Goal: Transaction & Acquisition: Download file/media

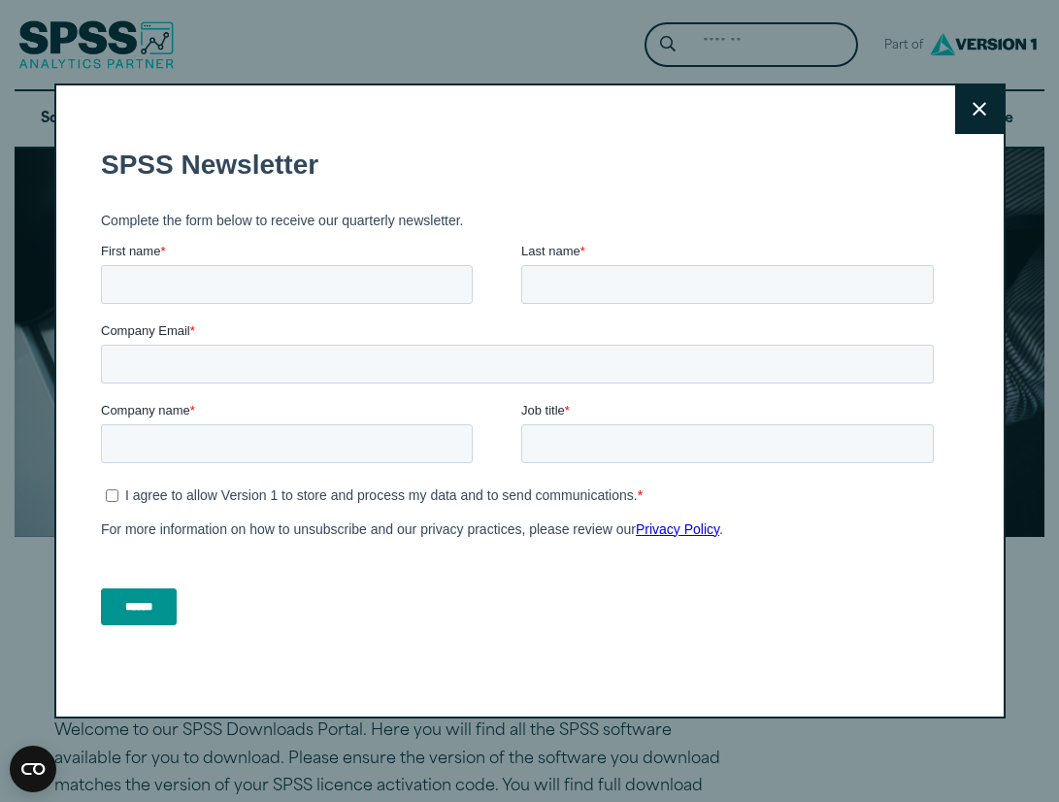
click at [983, 94] on button "Close" at bounding box center [979, 109] width 49 height 49
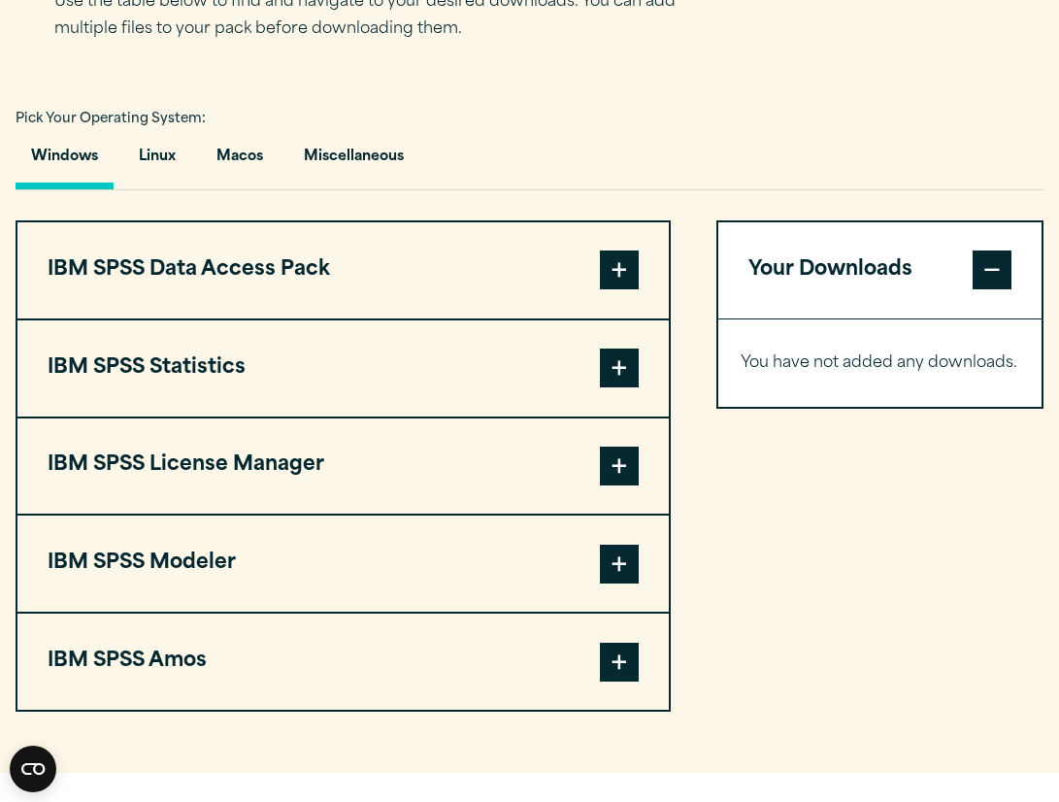
scroll to position [1338, 0]
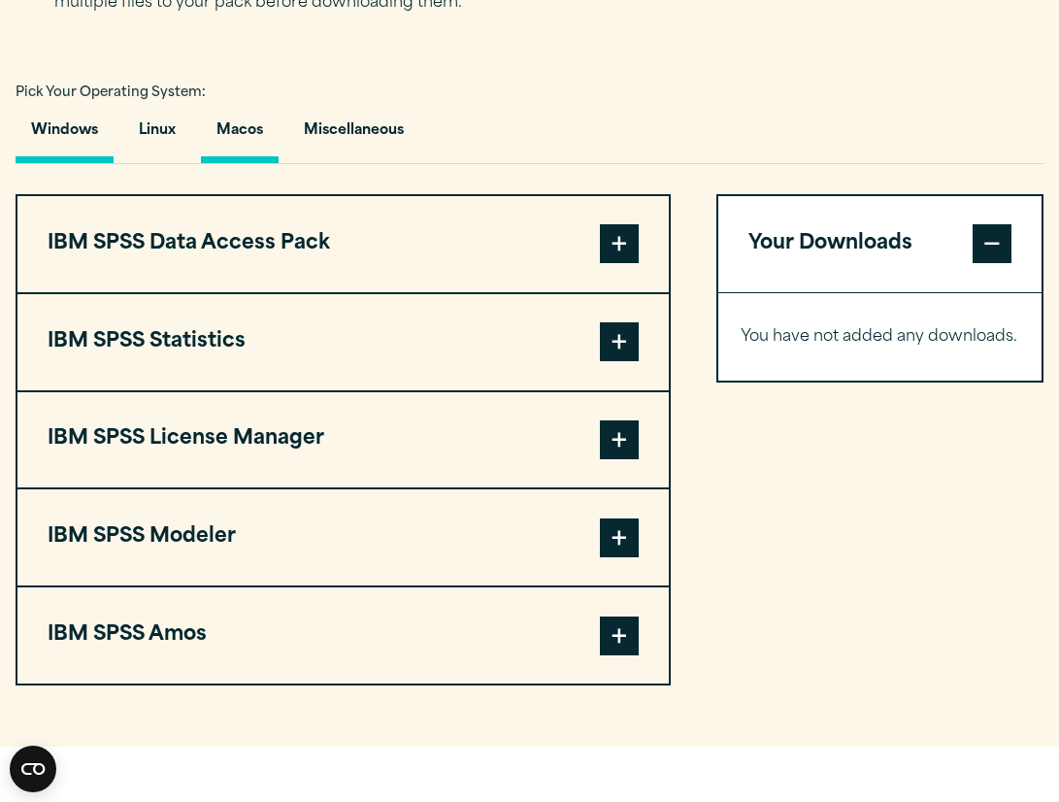
click at [248, 163] on button "Macos" at bounding box center [240, 135] width 78 height 55
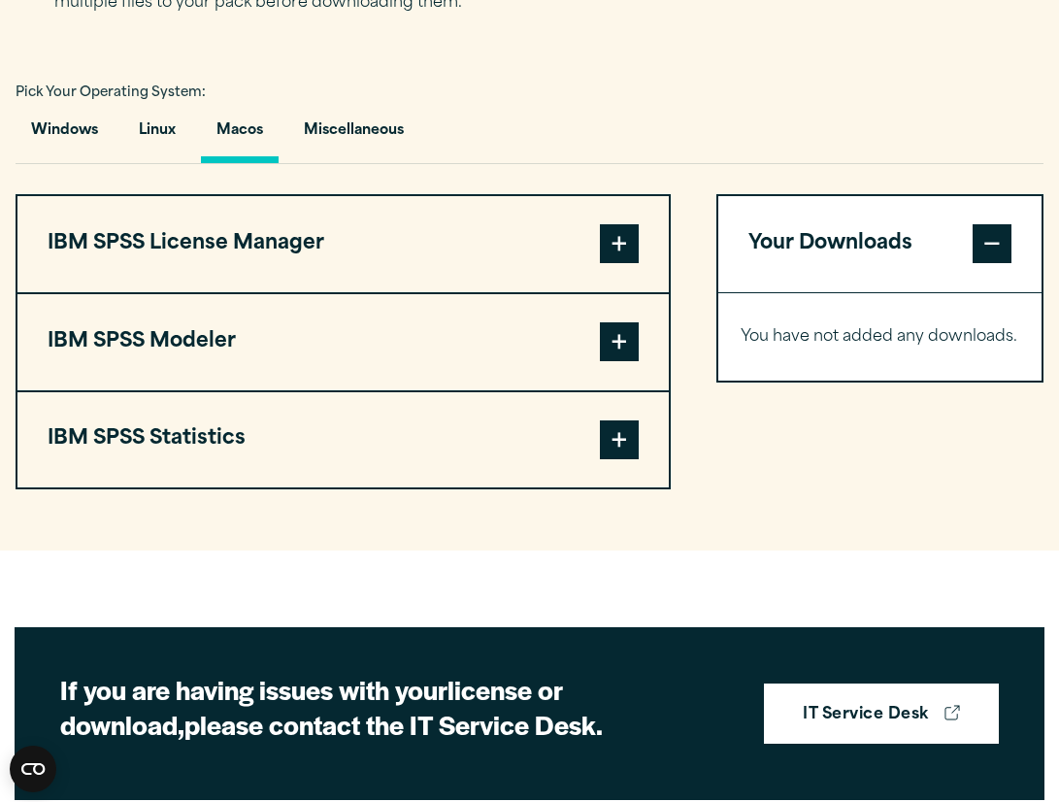
click at [616, 459] on span at bounding box center [619, 439] width 39 height 39
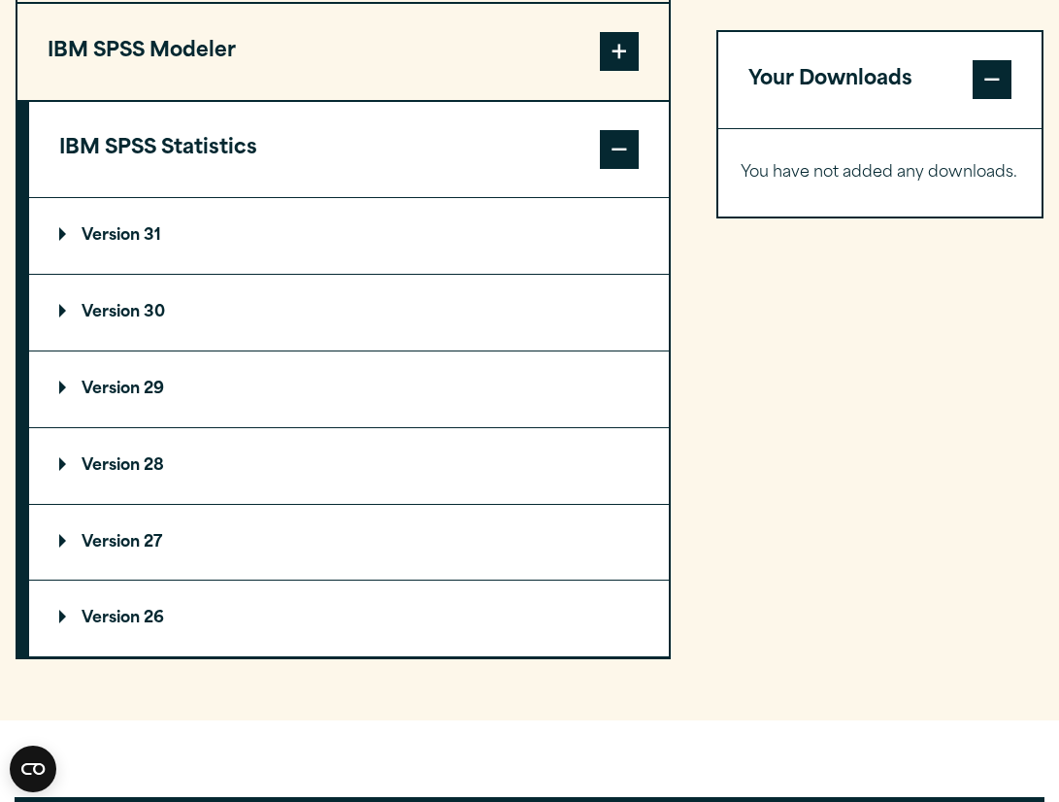
scroll to position [1641, 0]
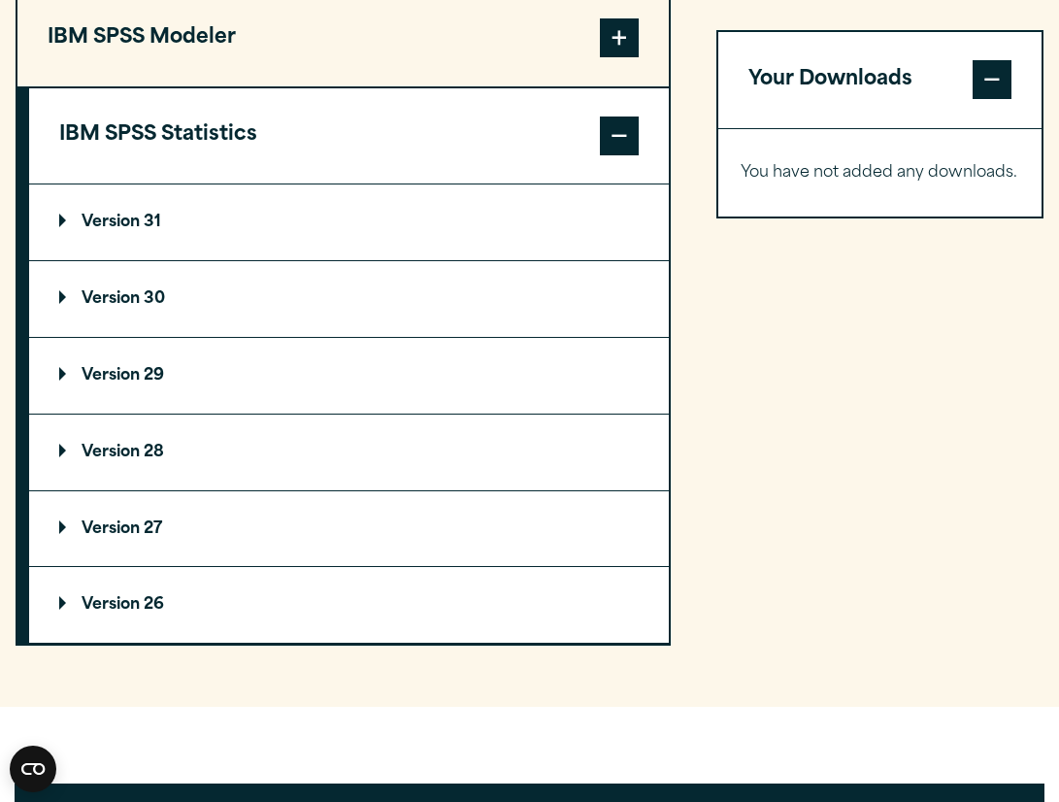
click at [117, 307] on p "Version 30" at bounding box center [112, 299] width 106 height 16
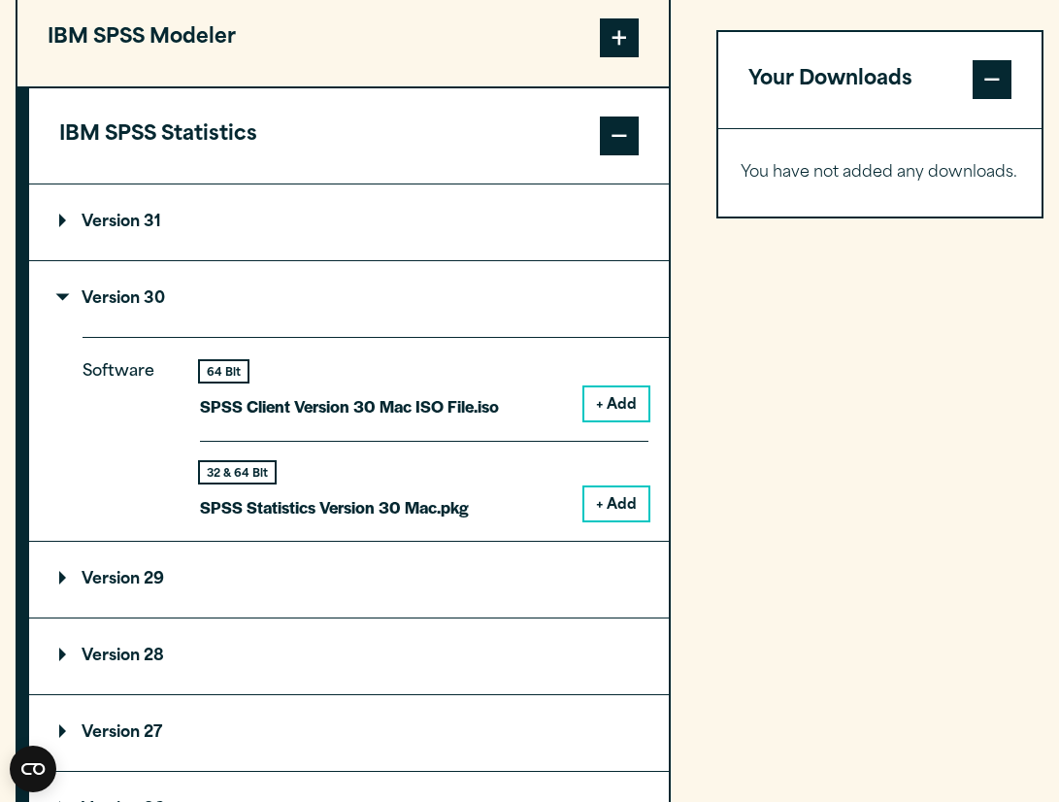
click at [612, 520] on button "+ Add" at bounding box center [616, 503] width 64 height 33
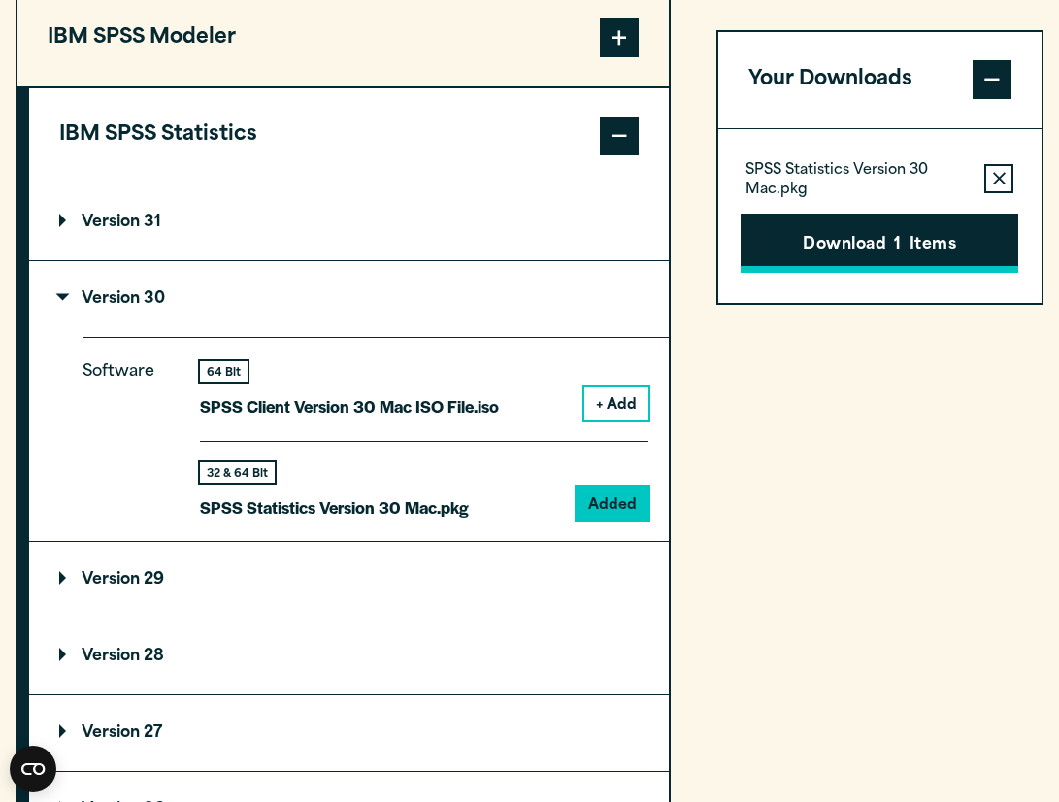
click at [927, 248] on button "Download 1 Items" at bounding box center [880, 244] width 278 height 60
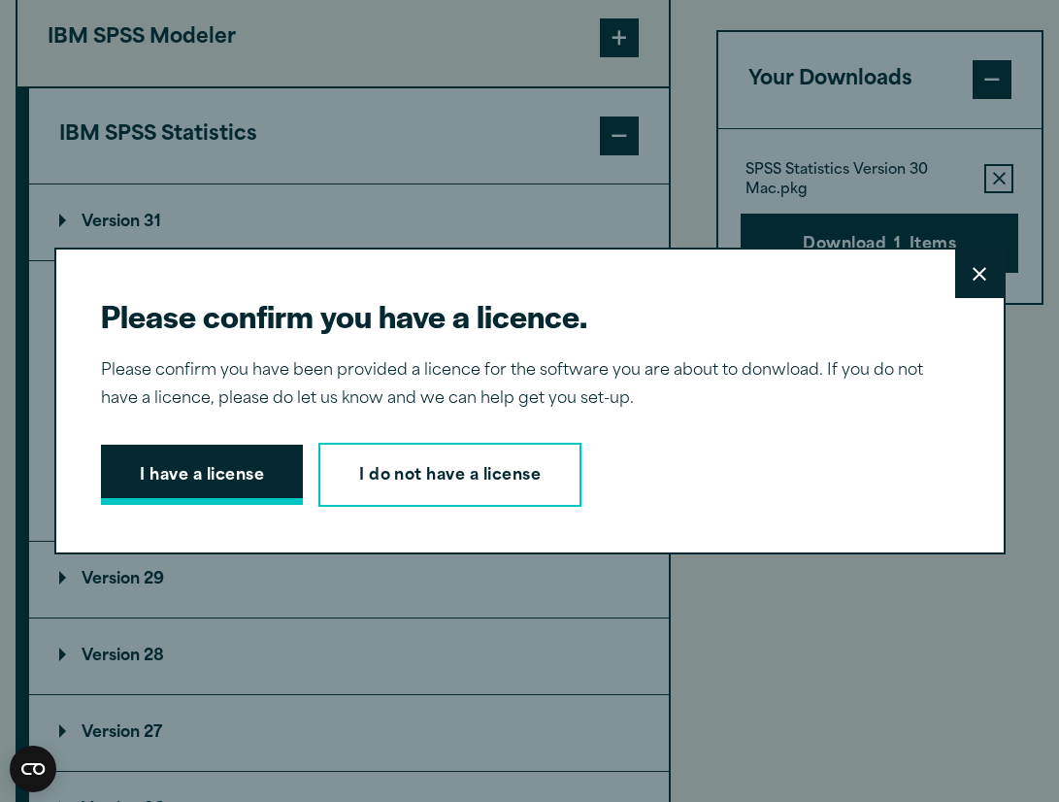
click at [219, 480] on button "I have a license" at bounding box center [202, 475] width 202 height 60
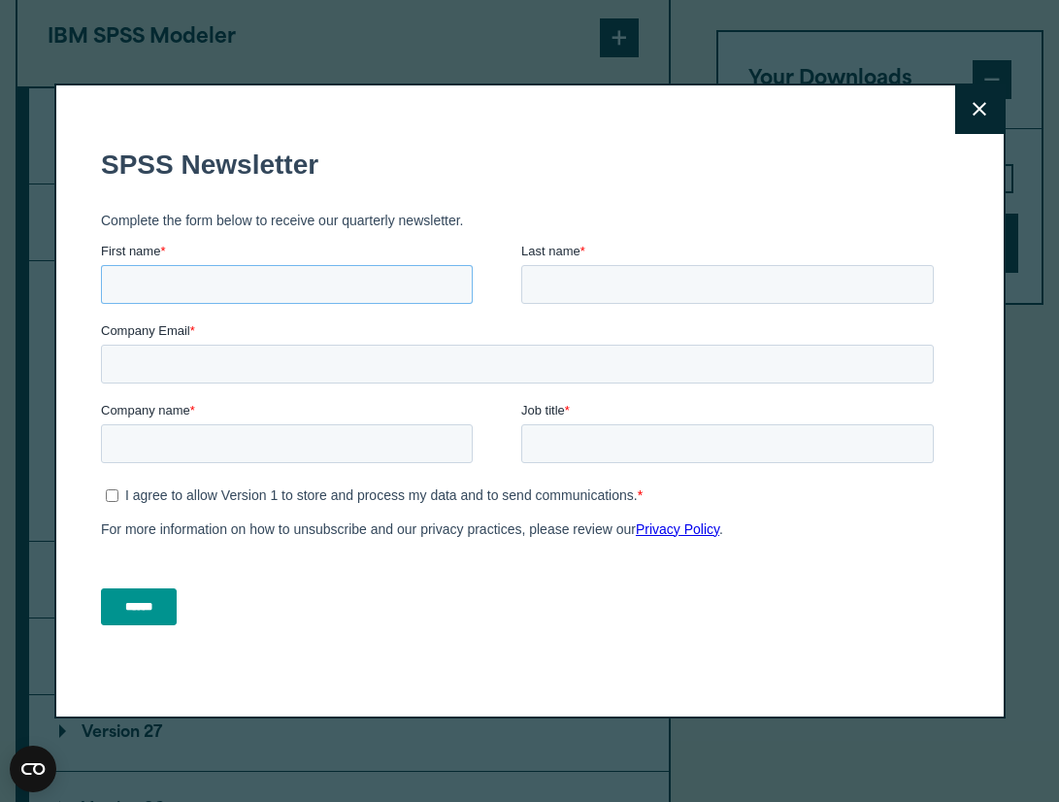
click at [219, 296] on input "First name *" at bounding box center [287, 283] width 372 height 39
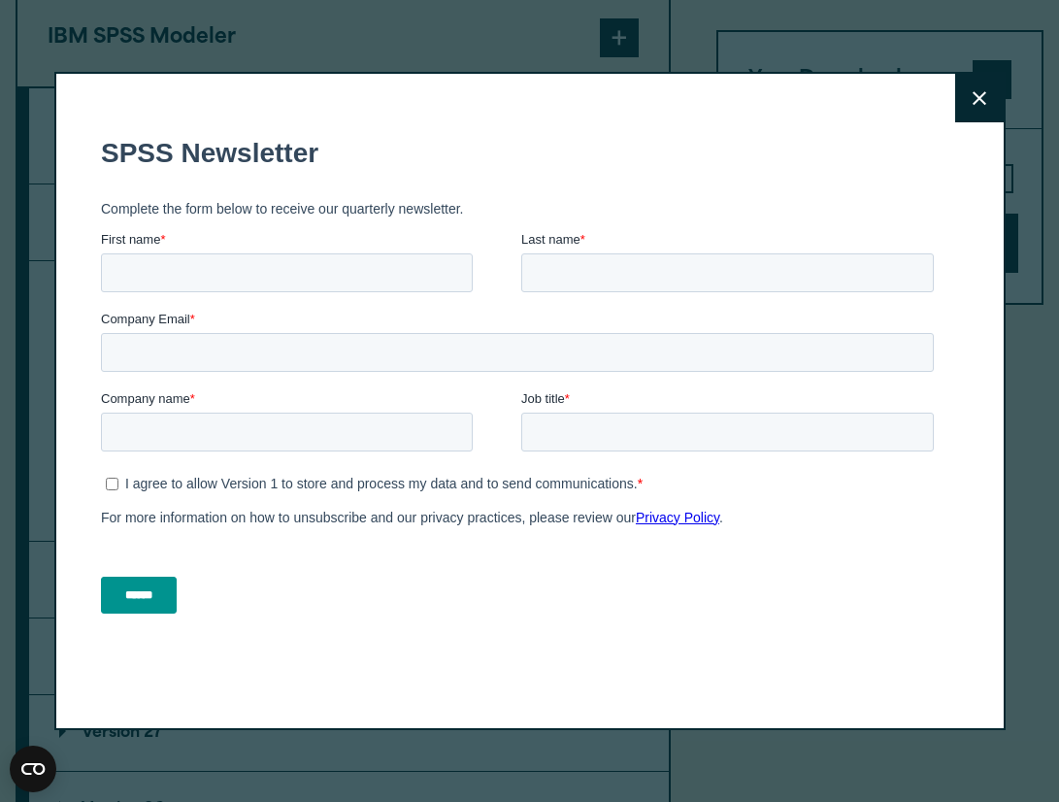
click at [612, 543] on fieldset "I agree to allow Version 1 to store and process my data and to send communicati…" at bounding box center [521, 506] width 841 height 74
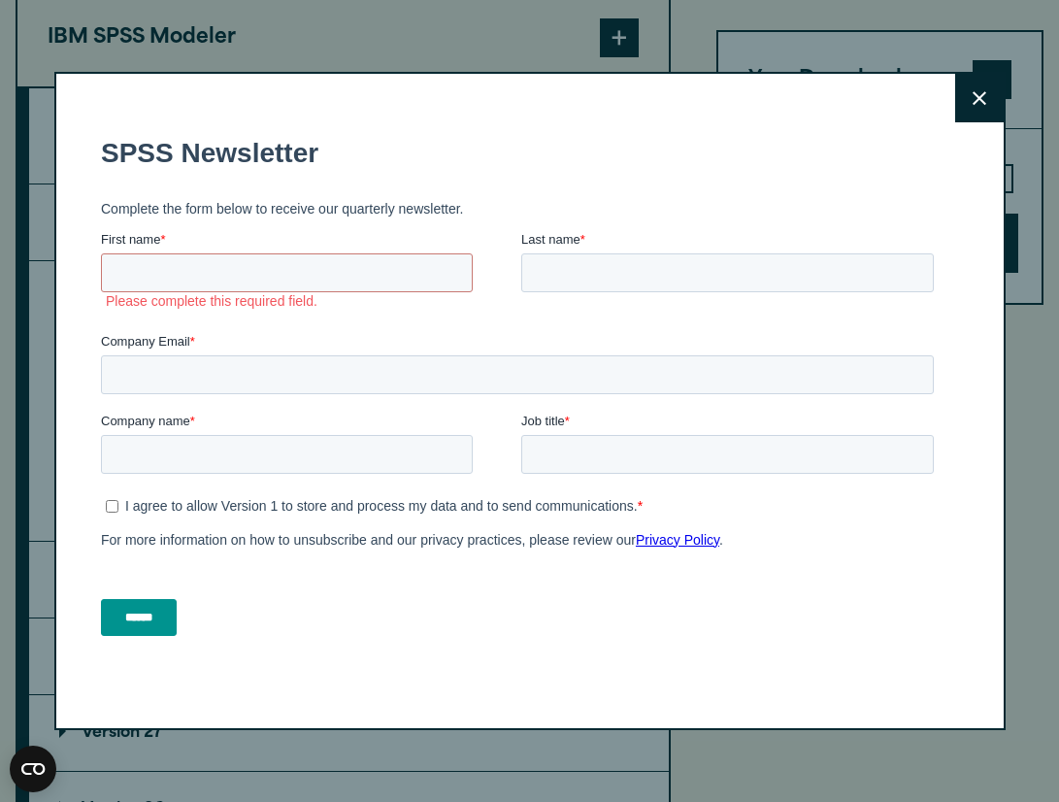
click at [970, 101] on button "Close" at bounding box center [979, 98] width 49 height 49
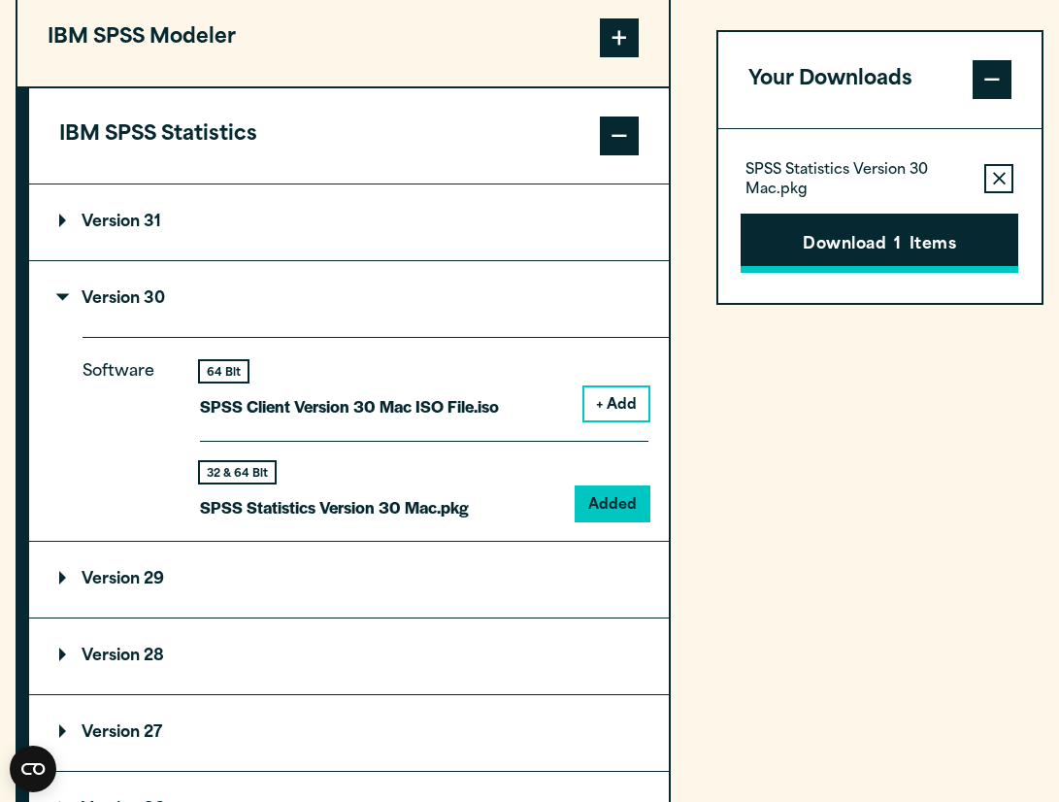
click at [814, 236] on button "Download 1 Items" at bounding box center [880, 244] width 278 height 60
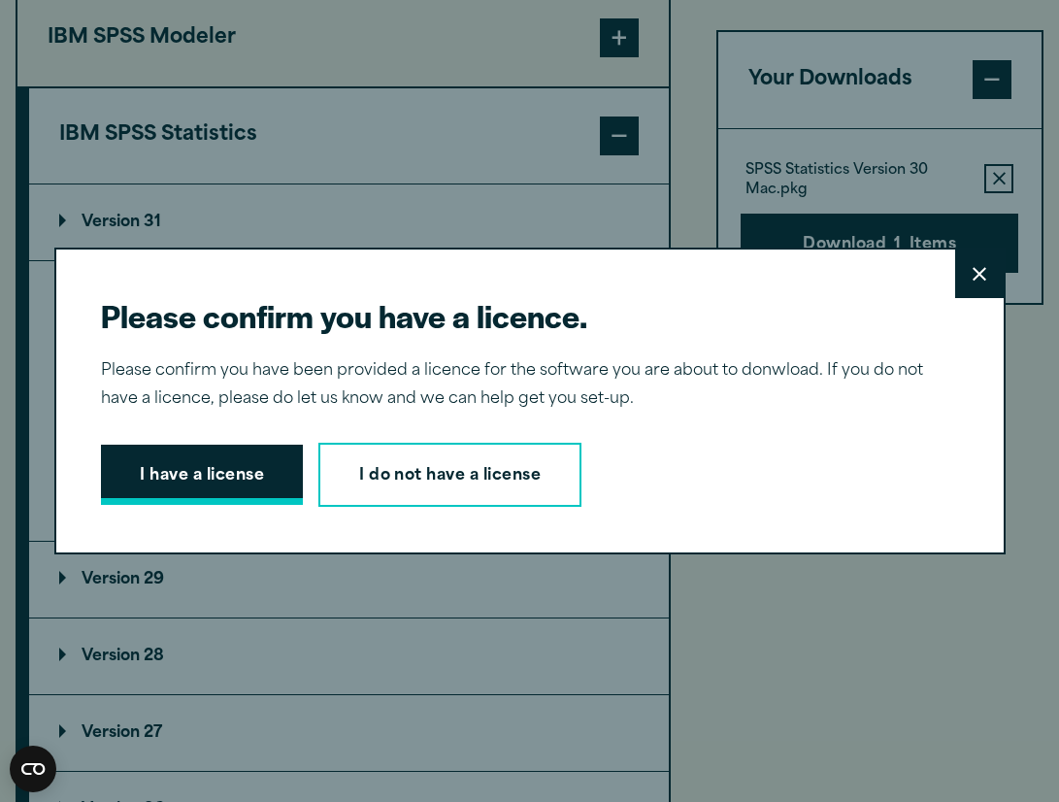
click at [245, 488] on button "I have a license" at bounding box center [202, 475] width 202 height 60
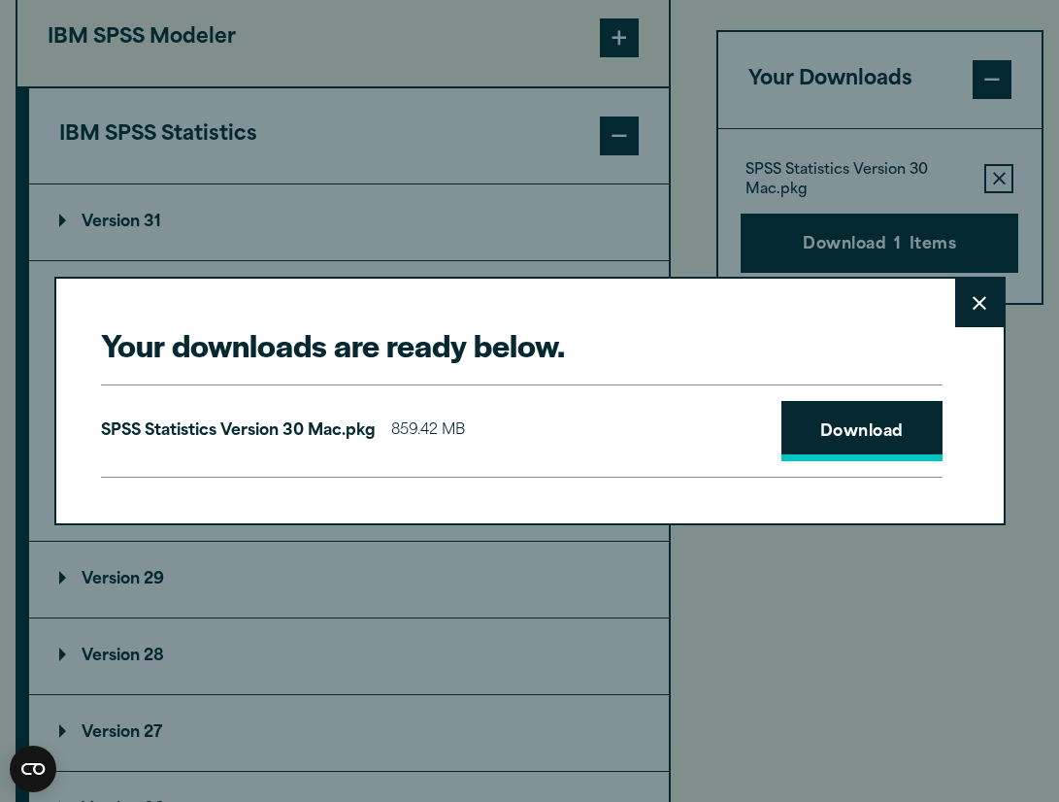
click at [801, 420] on link "Download" at bounding box center [861, 431] width 161 height 60
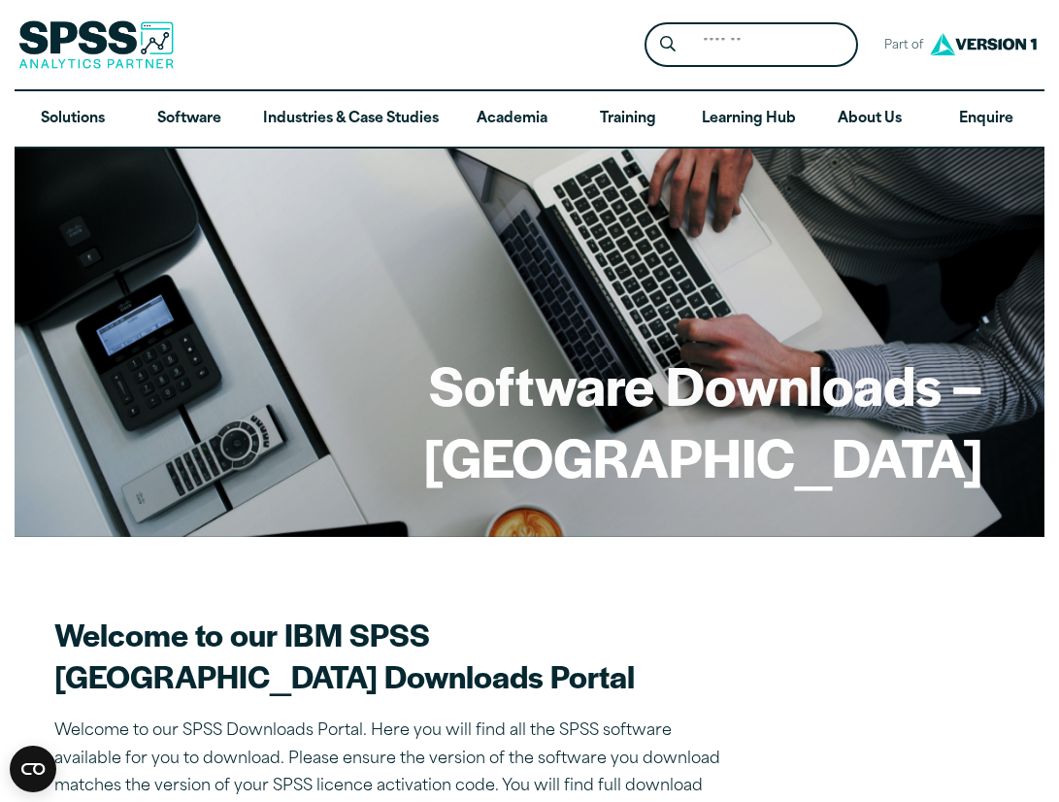
click at [417, 275] on div "Software Downloads – [GEOGRAPHIC_DATA]" at bounding box center [529, 343] width 1029 height 388
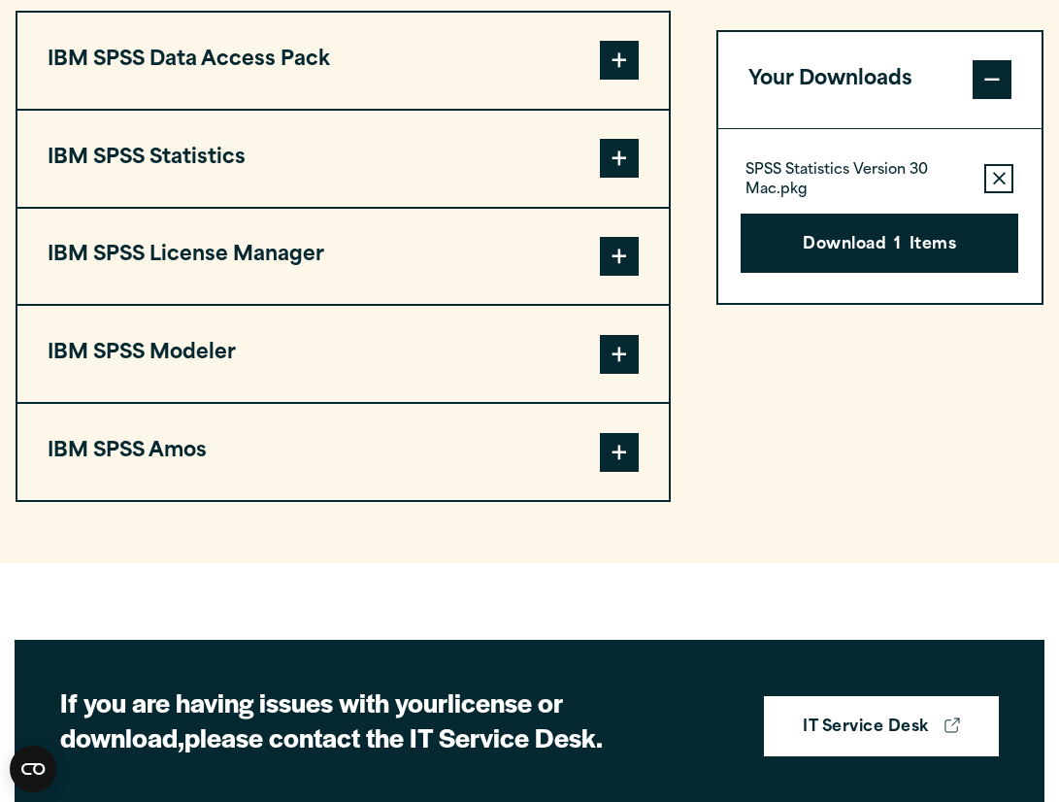
scroll to position [1522, 0]
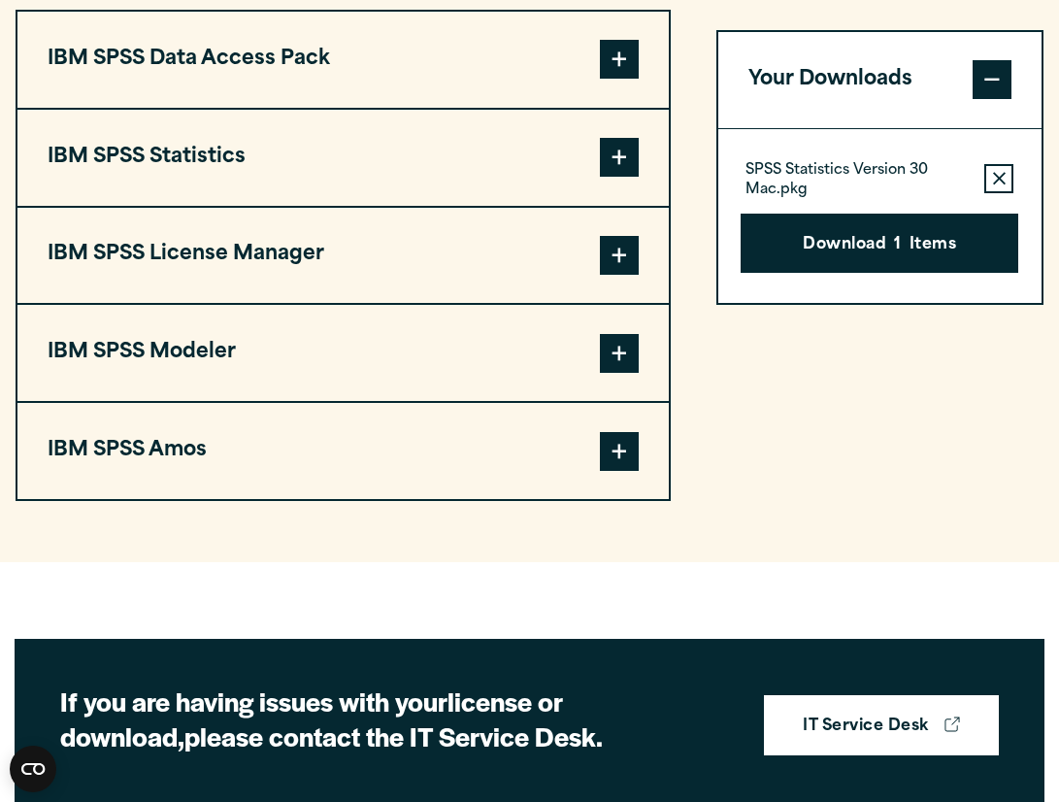
click at [627, 177] on span at bounding box center [619, 157] width 39 height 39
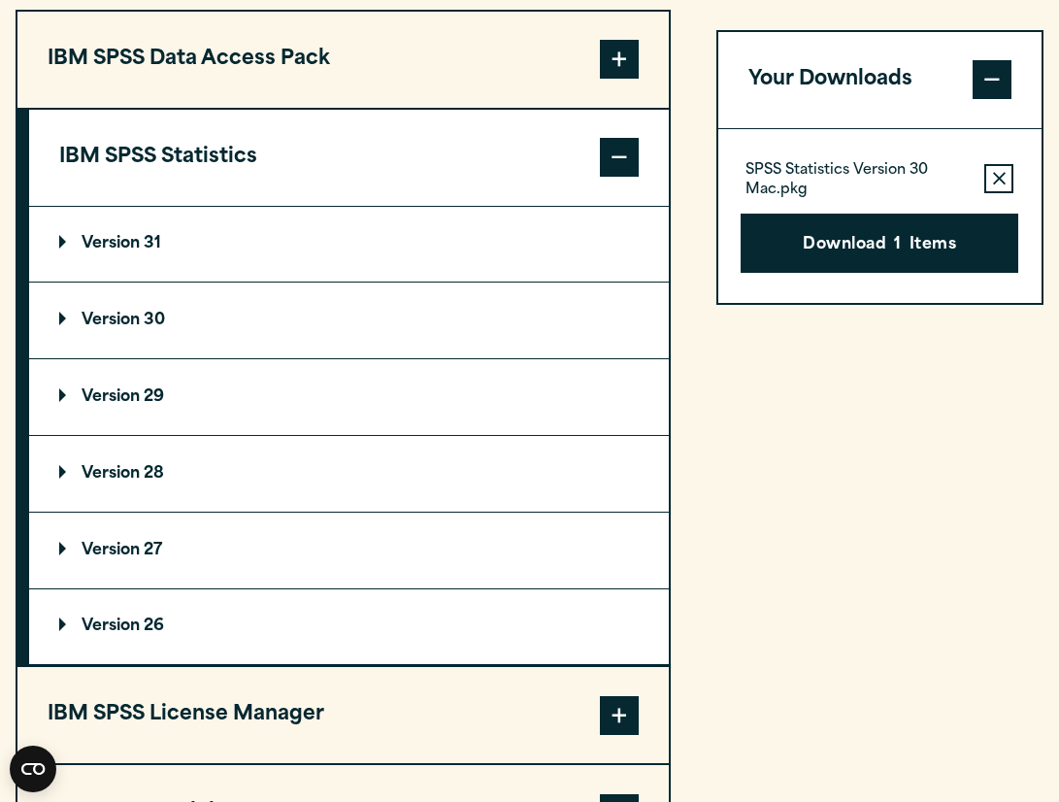
click at [77, 251] on p "Version 31" at bounding box center [110, 244] width 102 height 16
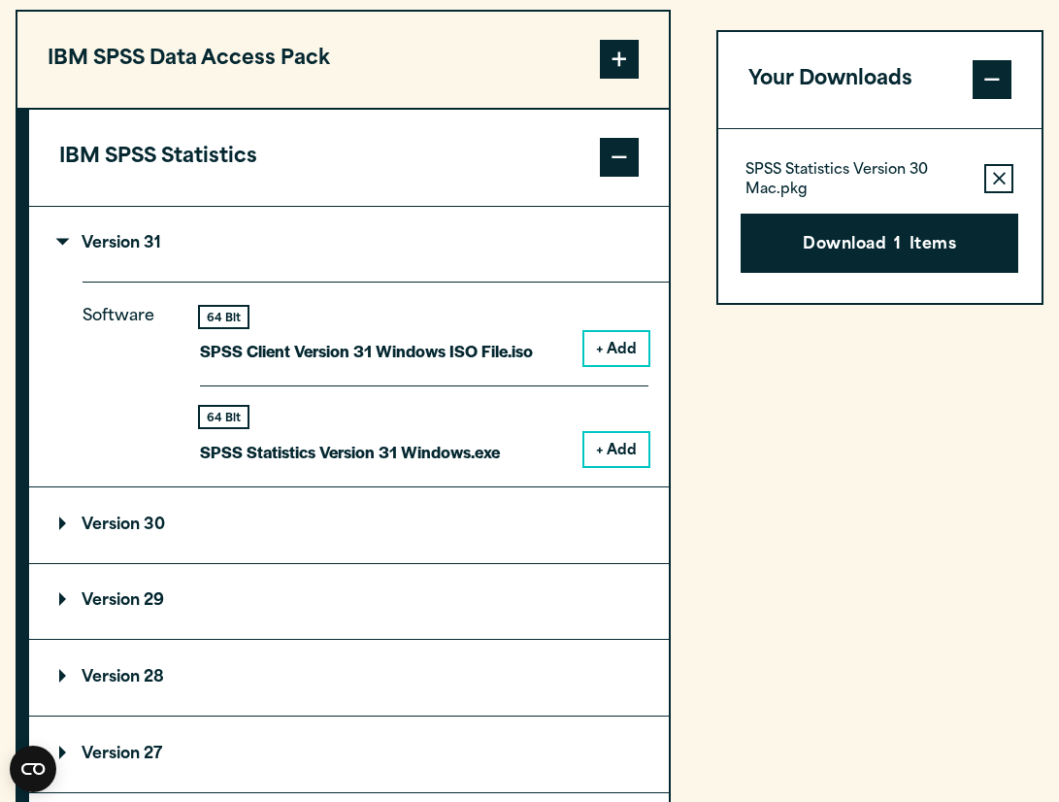
click at [605, 466] on button "+ Add" at bounding box center [616, 449] width 64 height 33
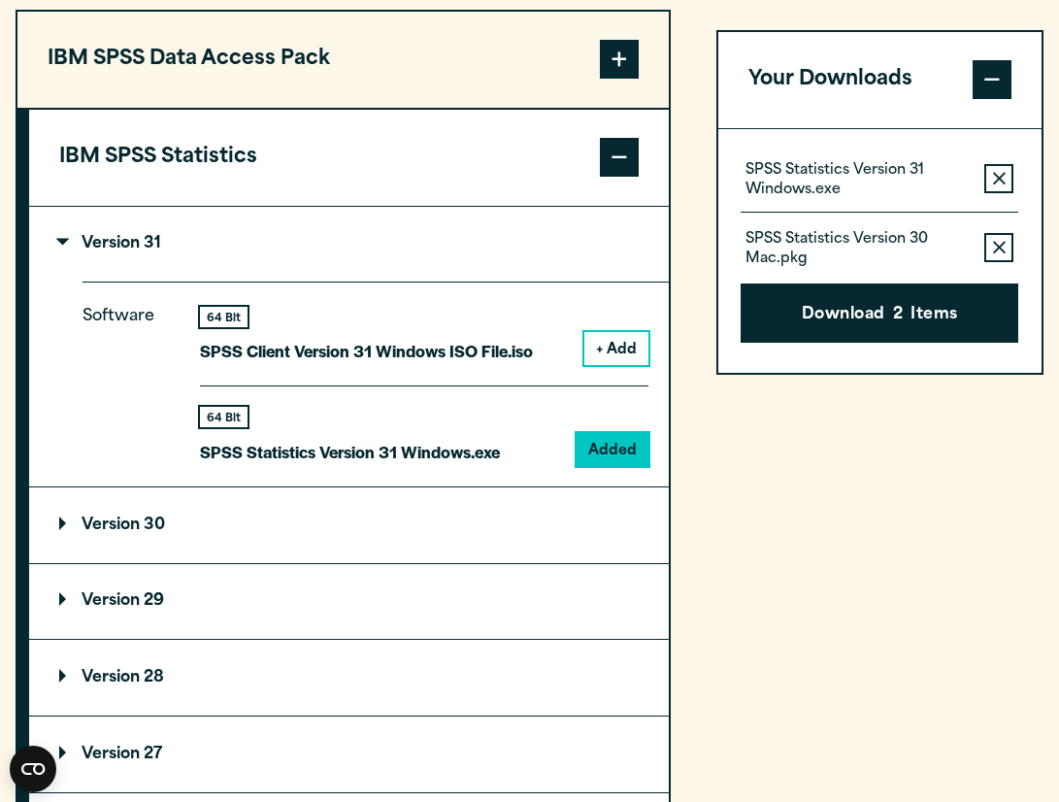
click at [1004, 255] on icon "button" at bounding box center [999, 249] width 13 height 14
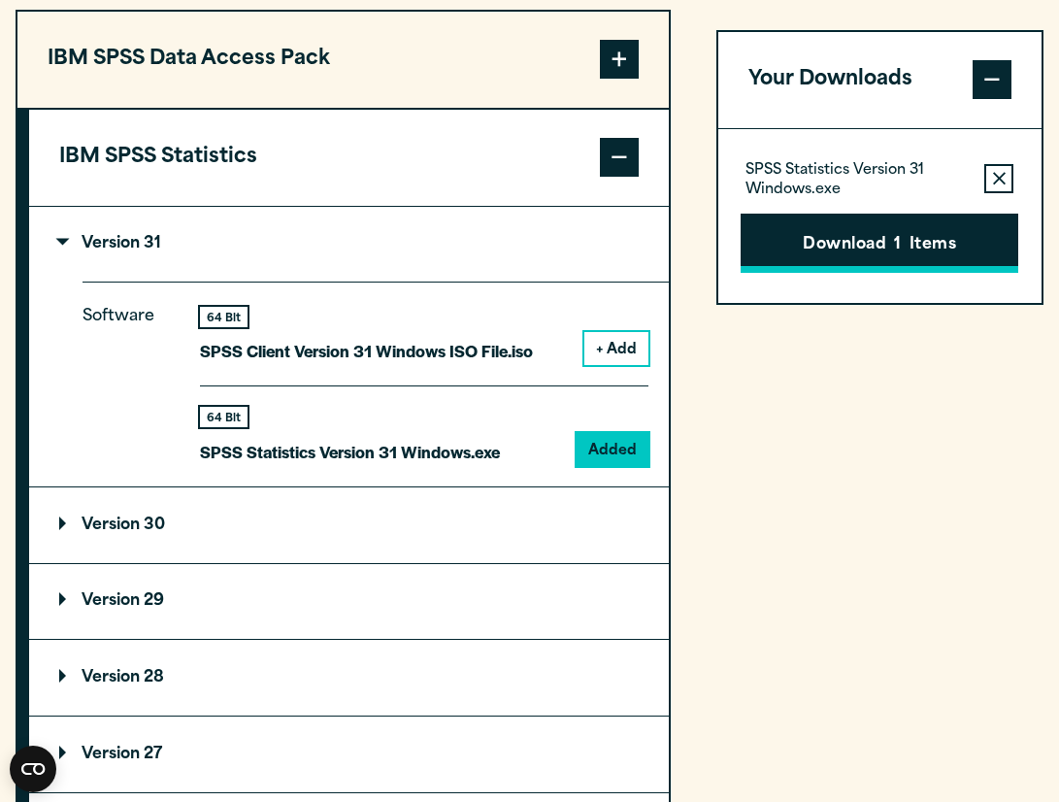
click at [905, 274] on button "Download 1 Items" at bounding box center [880, 244] width 278 height 60
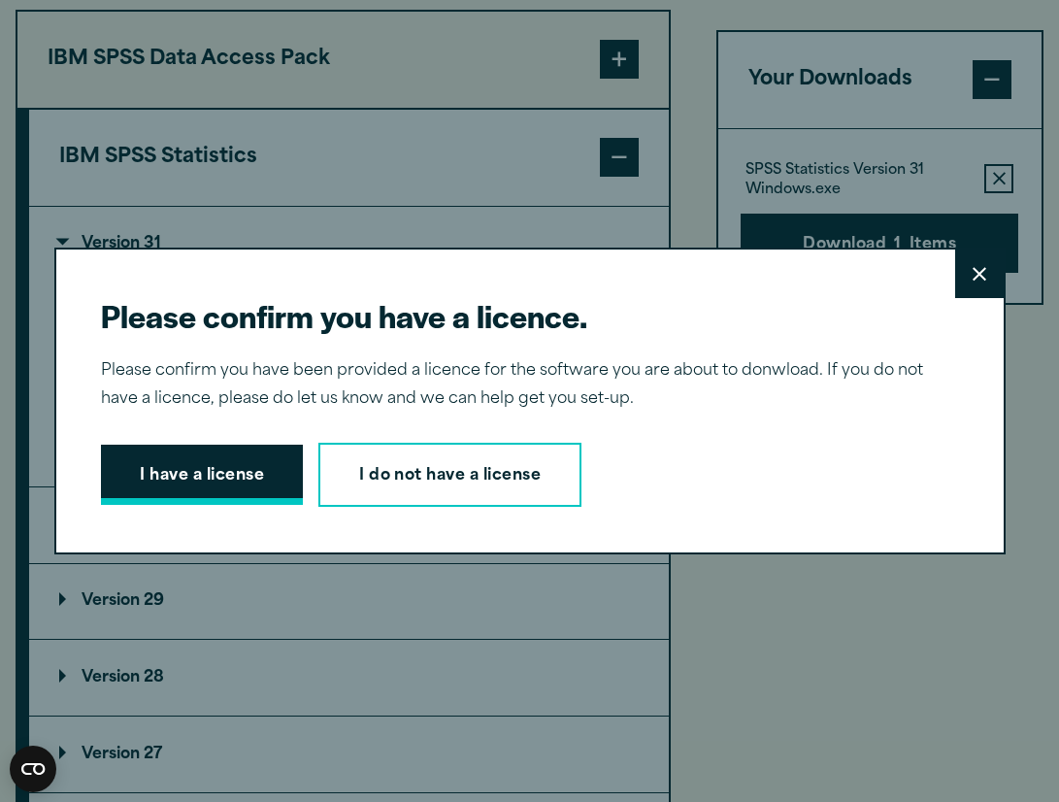
click at [241, 494] on button "I have a license" at bounding box center [202, 475] width 202 height 60
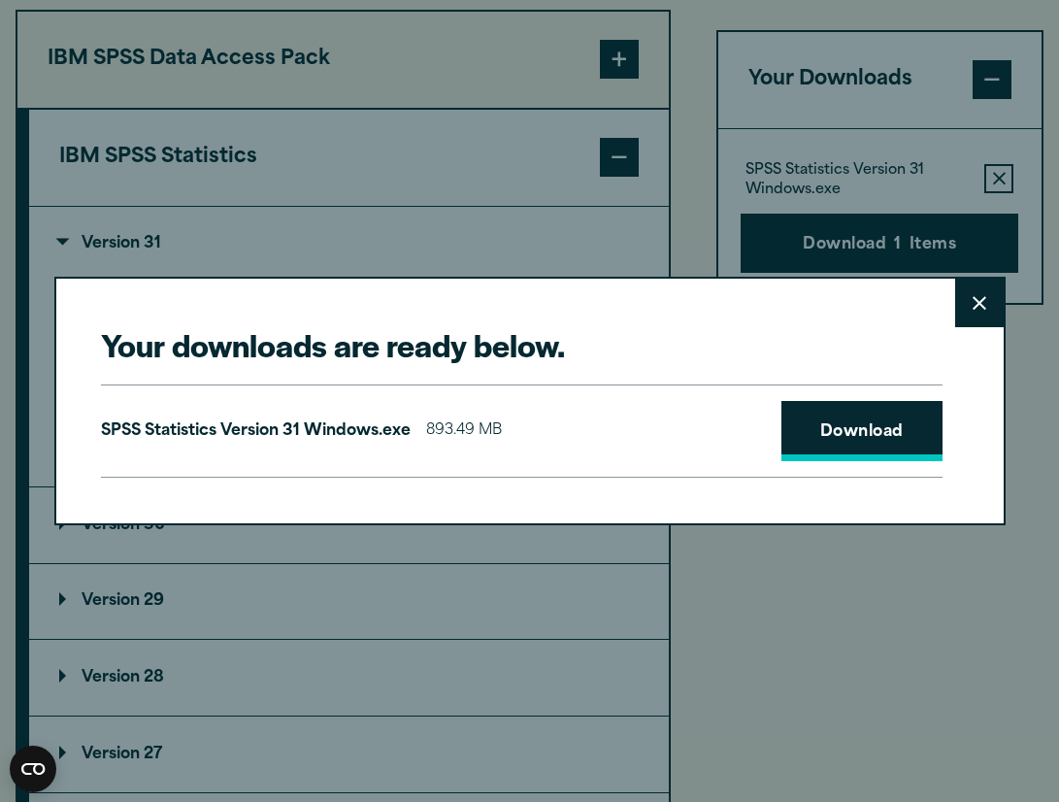
click at [809, 441] on link "Download" at bounding box center [861, 431] width 161 height 60
click at [947, 326] on div "Your downloads are ready below. Close SPSS Statistics Version 31 Windows.exe 89…" at bounding box center [529, 401] width 951 height 248
click at [968, 310] on button "Close" at bounding box center [979, 303] width 49 height 49
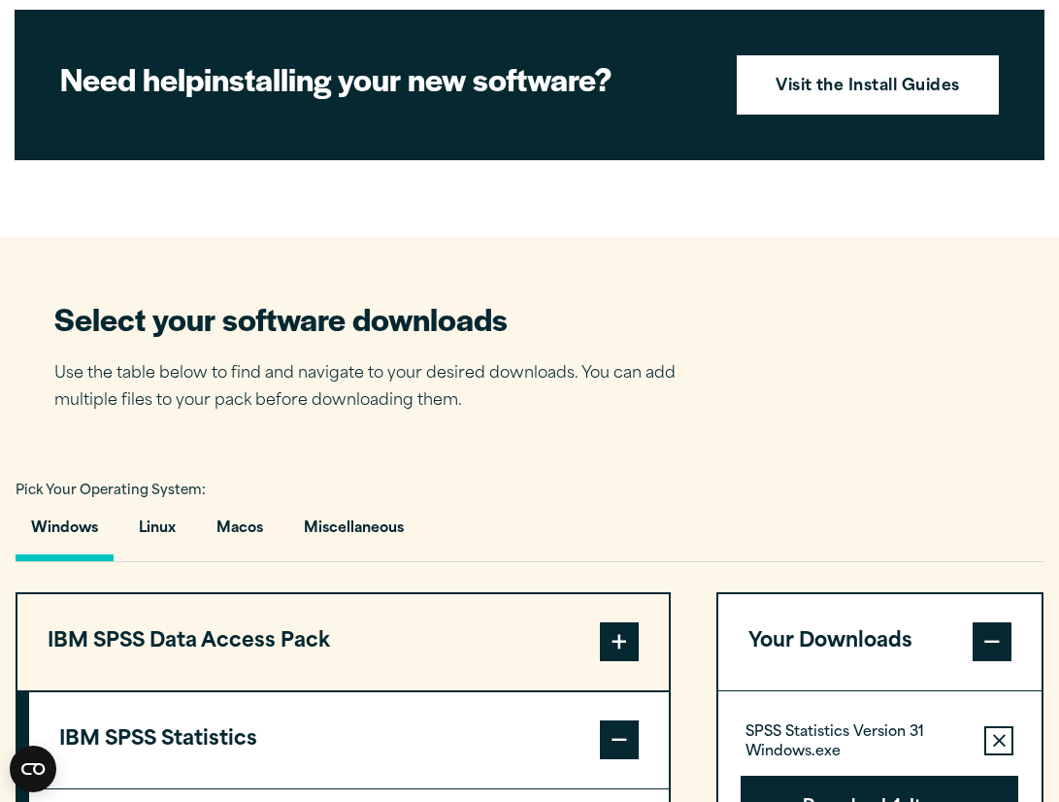
scroll to position [941, 0]
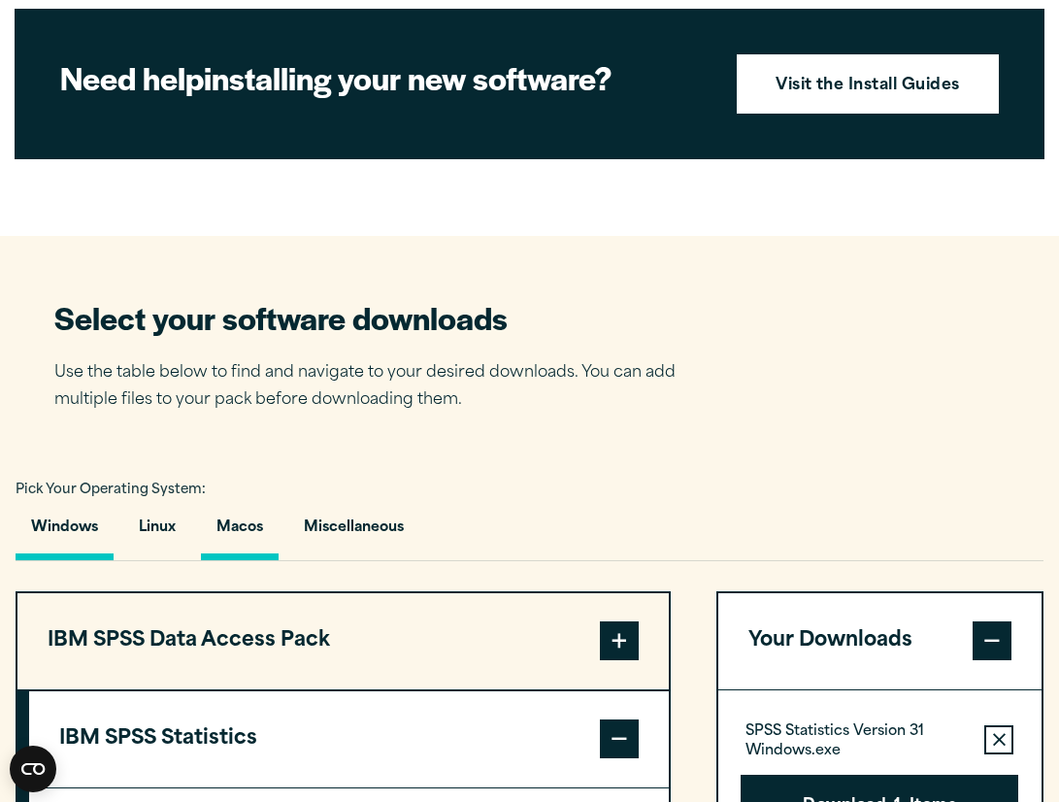
click at [237, 560] on button "Macos" at bounding box center [240, 532] width 78 height 55
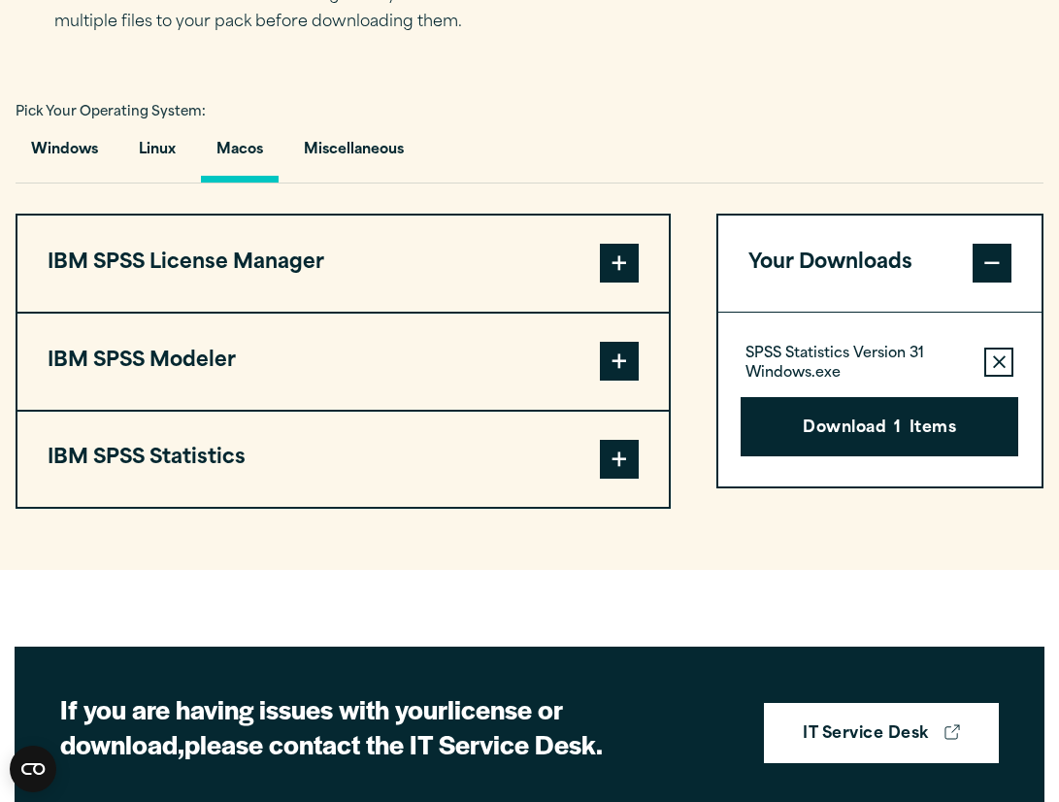
scroll to position [1519, 0]
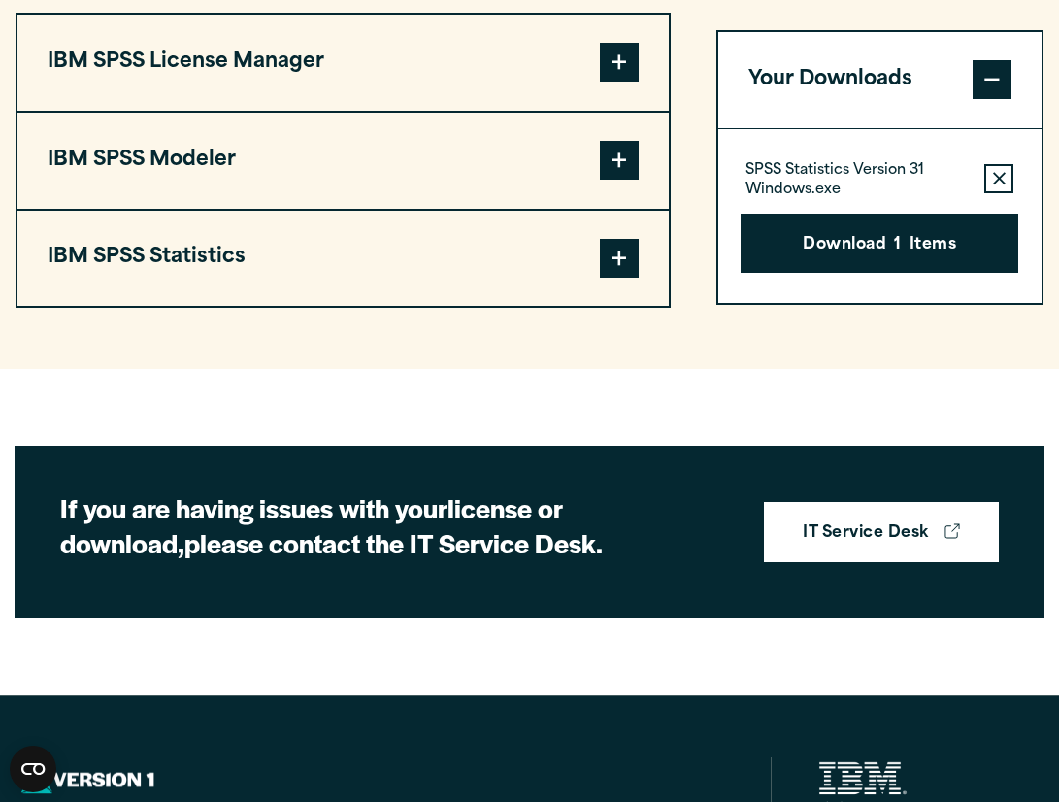
click at [634, 278] on span at bounding box center [619, 258] width 39 height 39
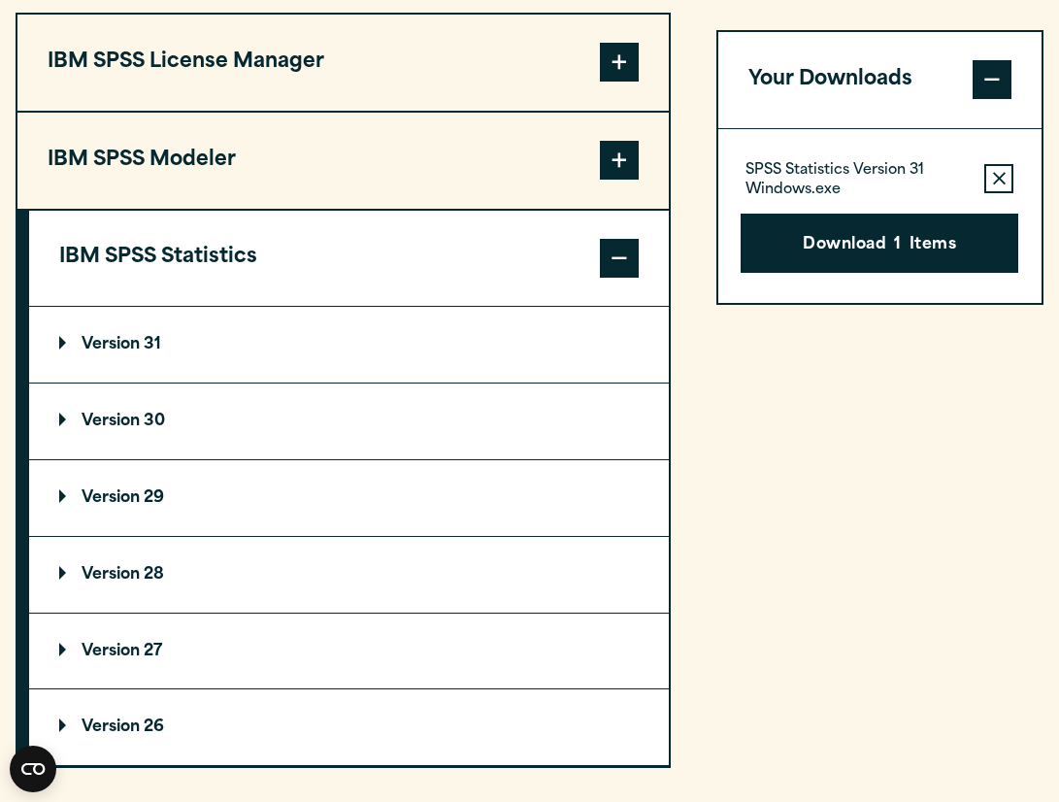
click at [64, 352] on p "Version 31" at bounding box center [110, 345] width 102 height 16
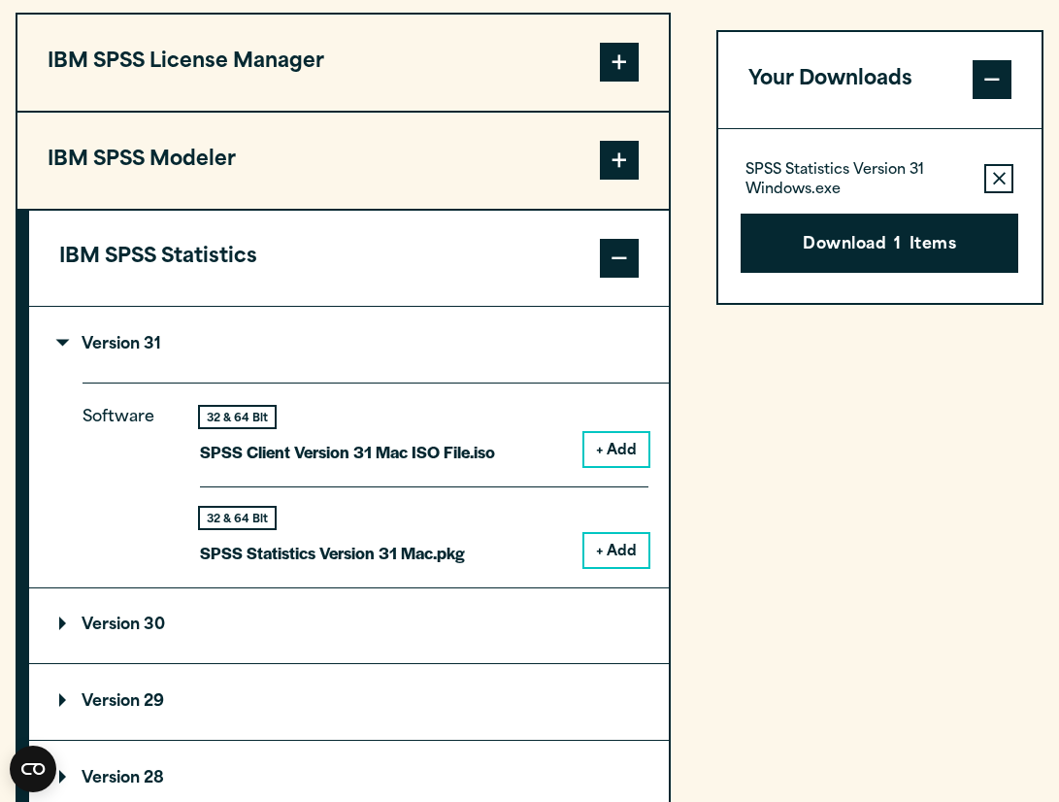
click at [605, 567] on button "+ Add" at bounding box center [616, 550] width 64 height 33
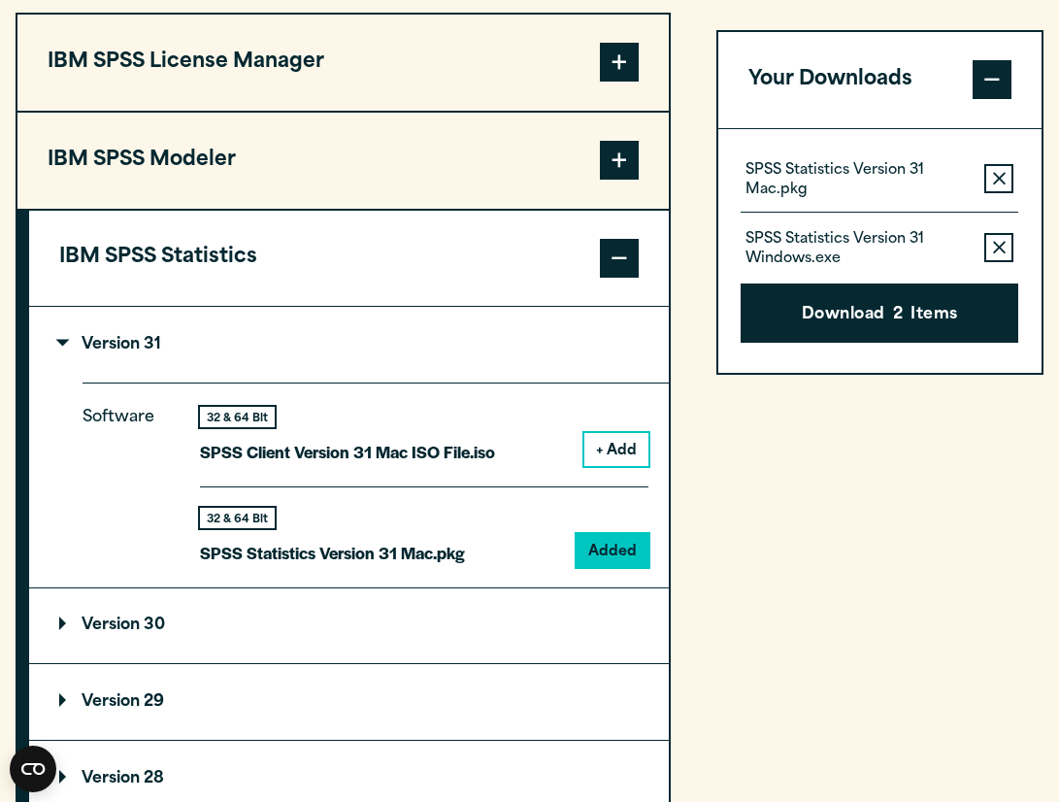
click at [1005, 263] on button "Remove this item from your software download list" at bounding box center [998, 248] width 29 height 29
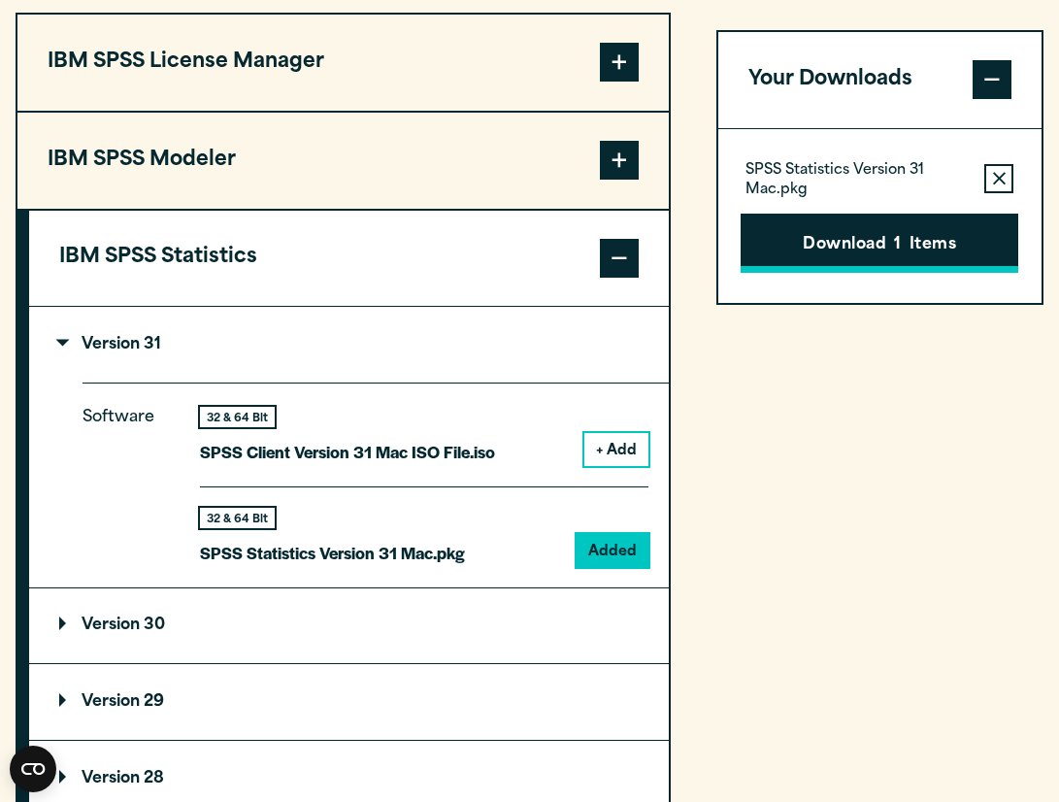
click at [909, 260] on button "Download 1 Items" at bounding box center [880, 244] width 278 height 60
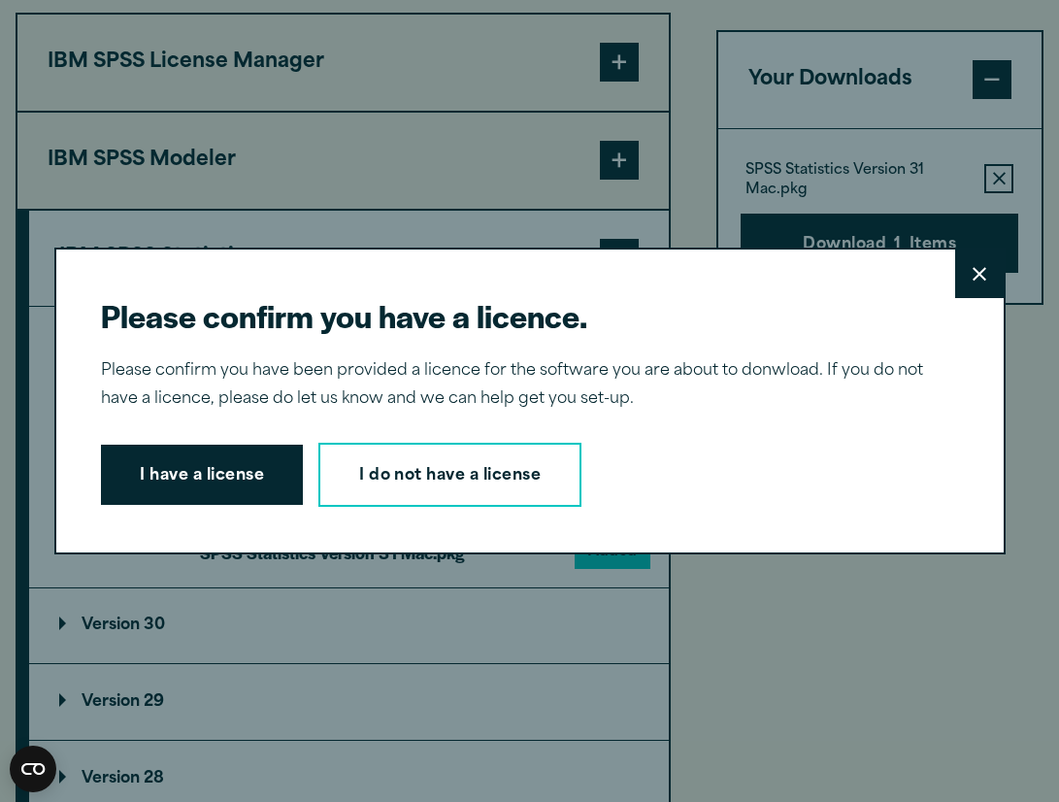
click at [247, 473] on button "I have a license" at bounding box center [202, 475] width 202 height 60
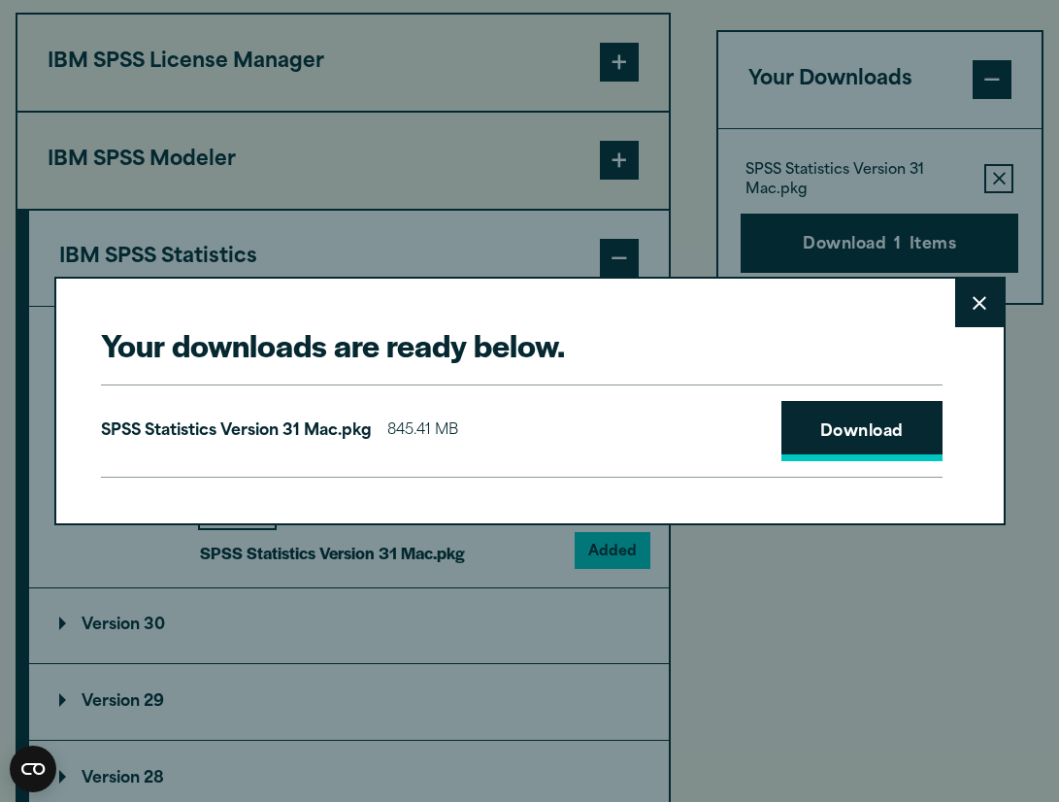
click at [871, 429] on link "Download" at bounding box center [861, 431] width 161 height 60
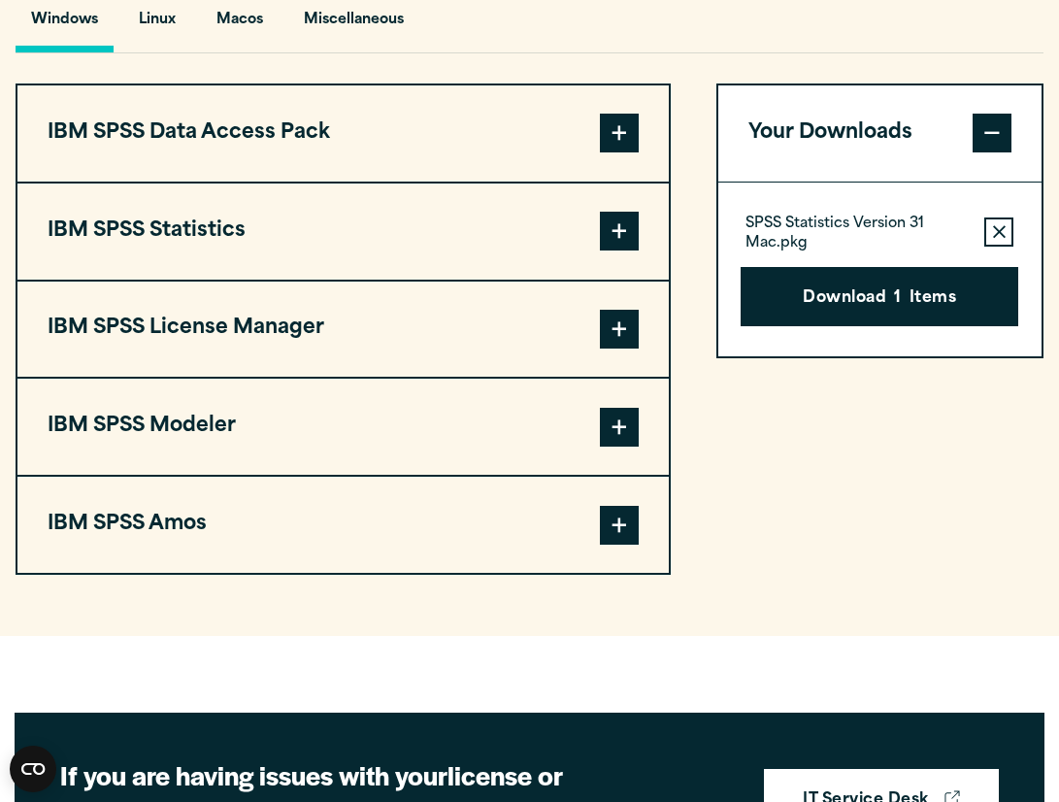
scroll to position [1455, 0]
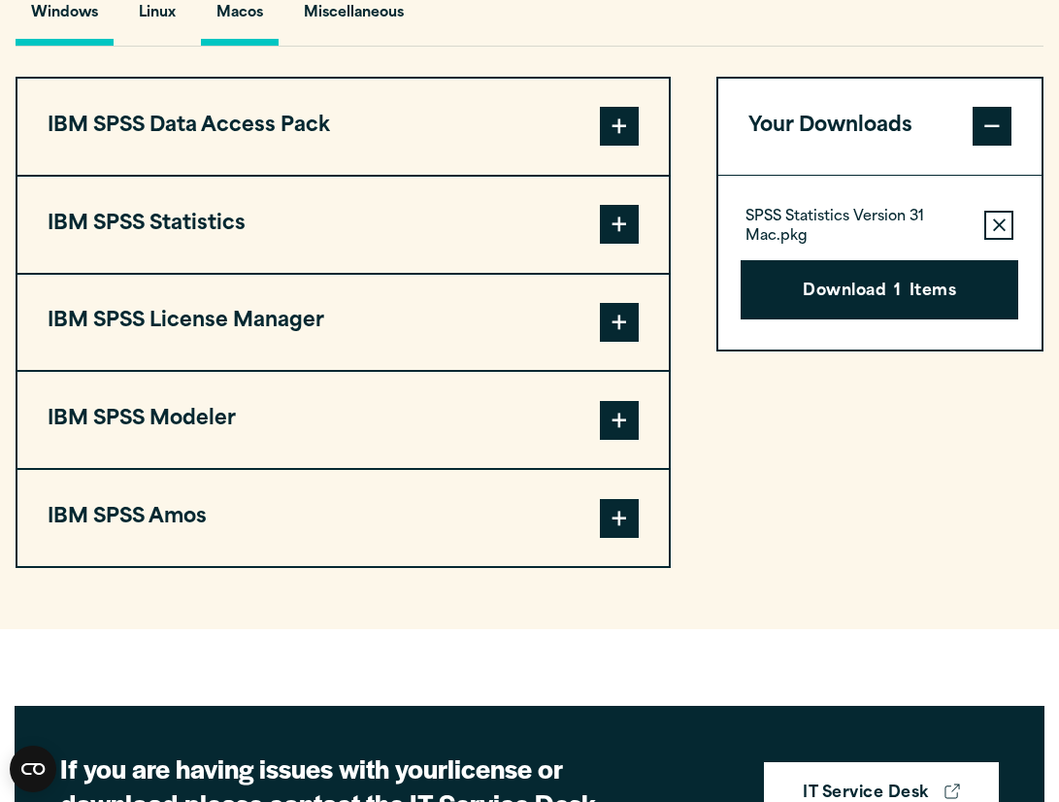
click at [240, 46] on button "Macos" at bounding box center [240, 17] width 78 height 55
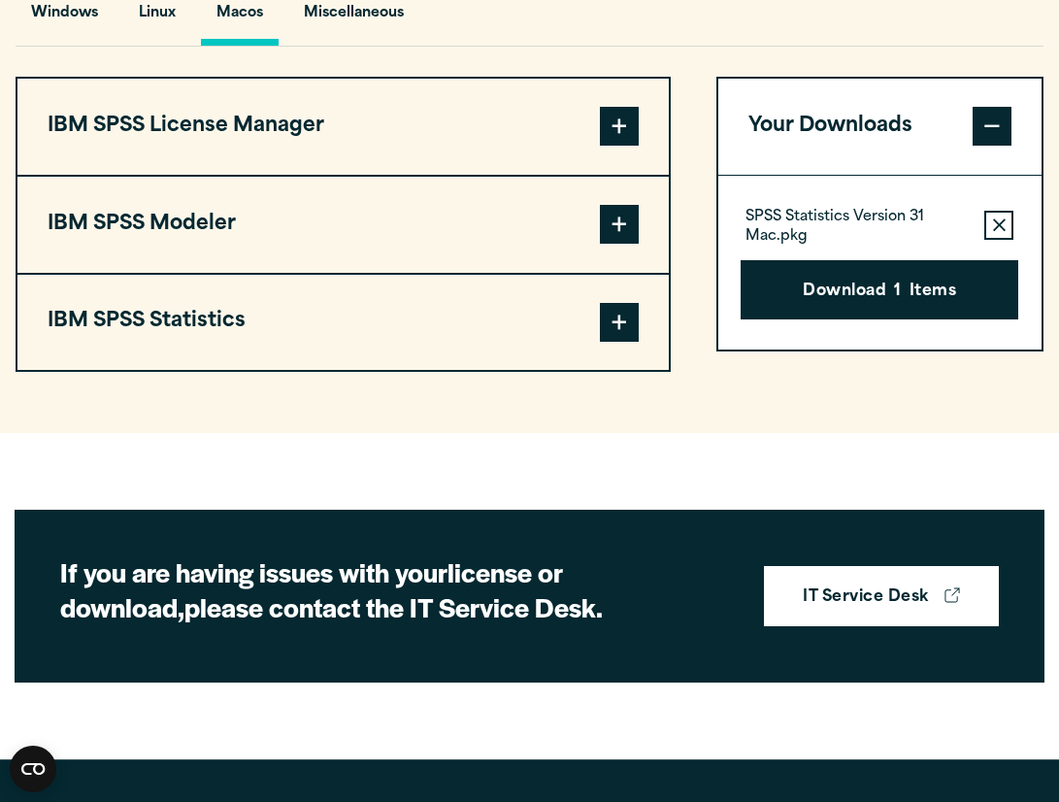
click at [638, 347] on button "IBM SPSS Statistics" at bounding box center [342, 323] width 651 height 96
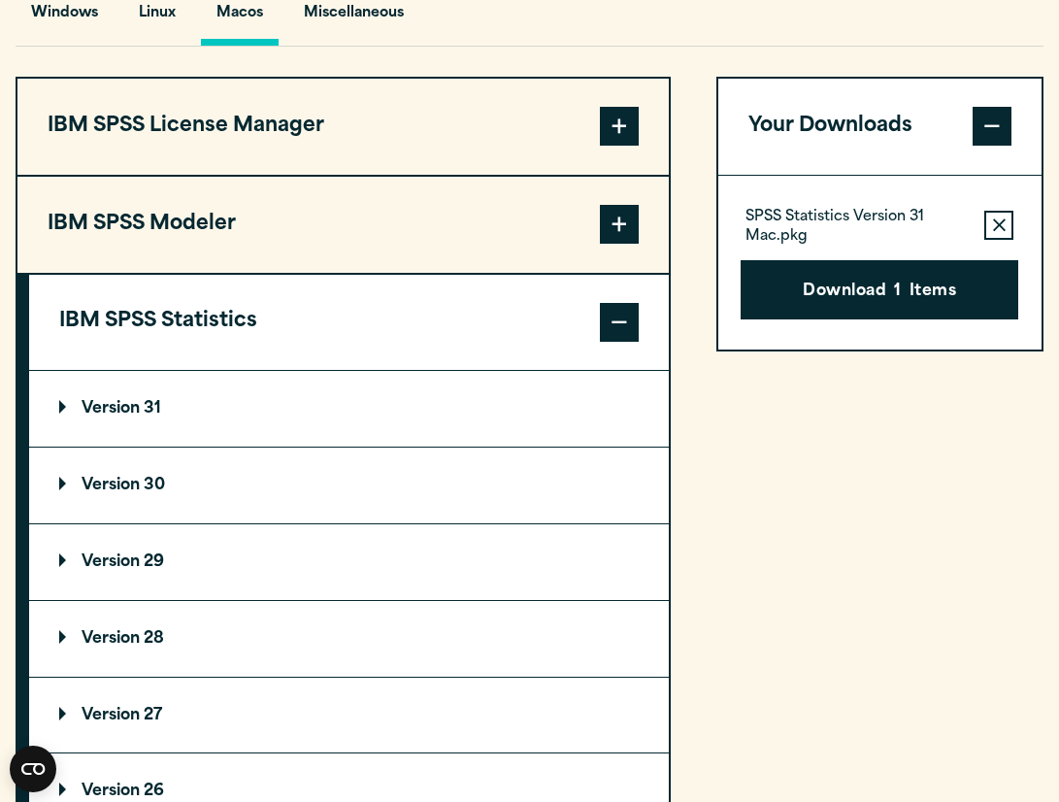
click at [54, 446] on summary "Version 31" at bounding box center [349, 409] width 640 height 76
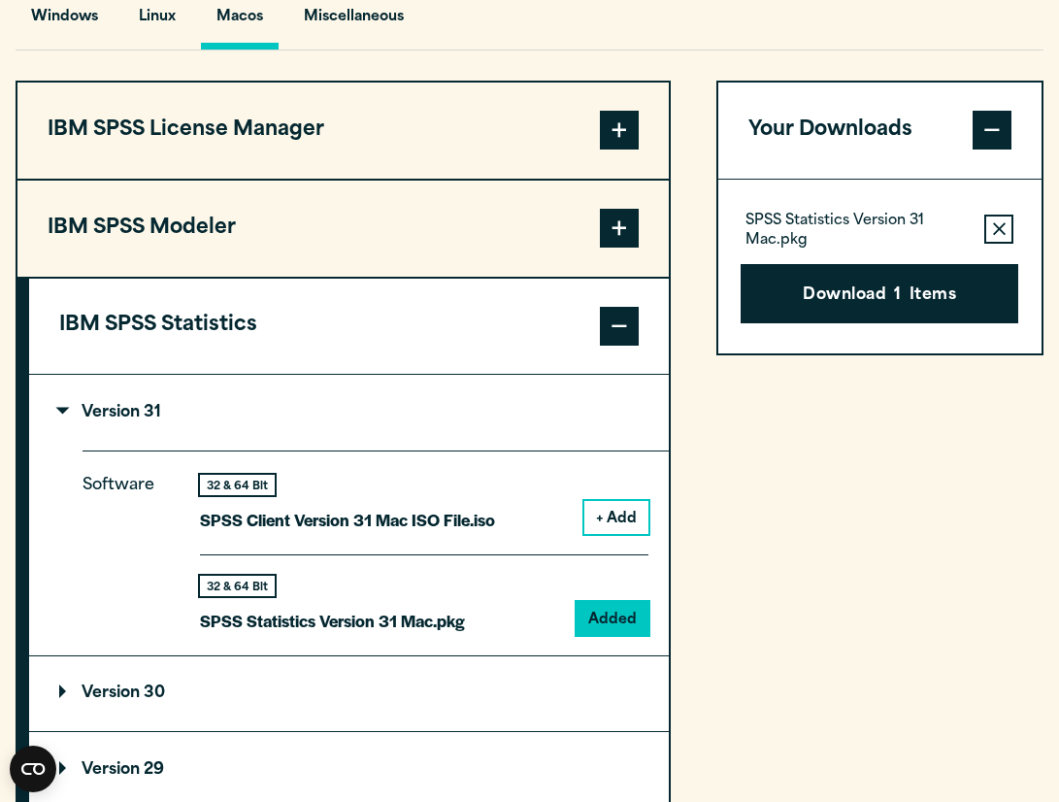
scroll to position [1448, 0]
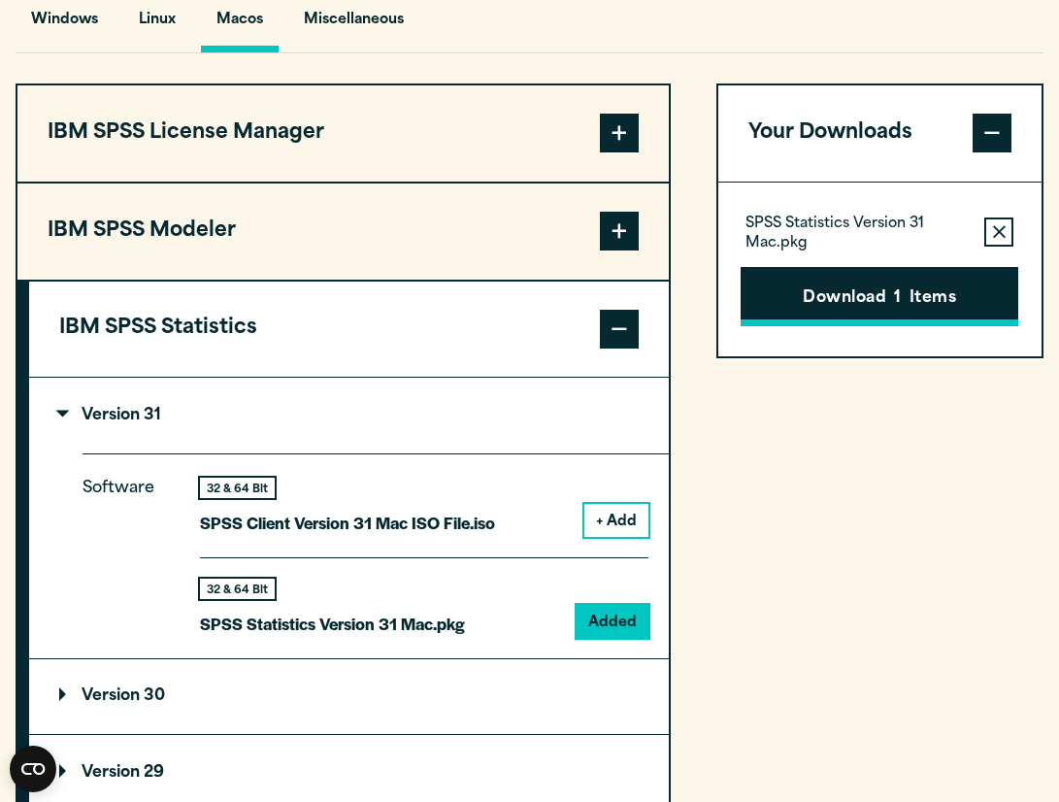
click at [834, 327] on button "Download 1 Items" at bounding box center [880, 297] width 278 height 60
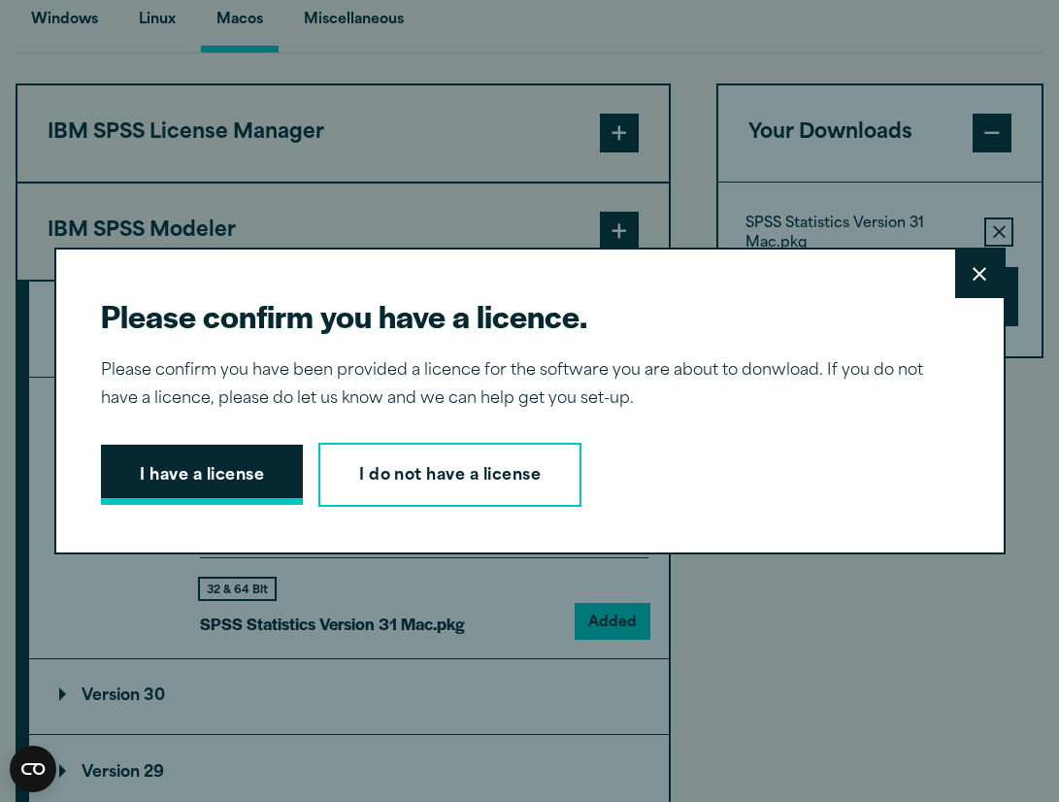
click at [253, 493] on button "I have a license" at bounding box center [202, 475] width 202 height 60
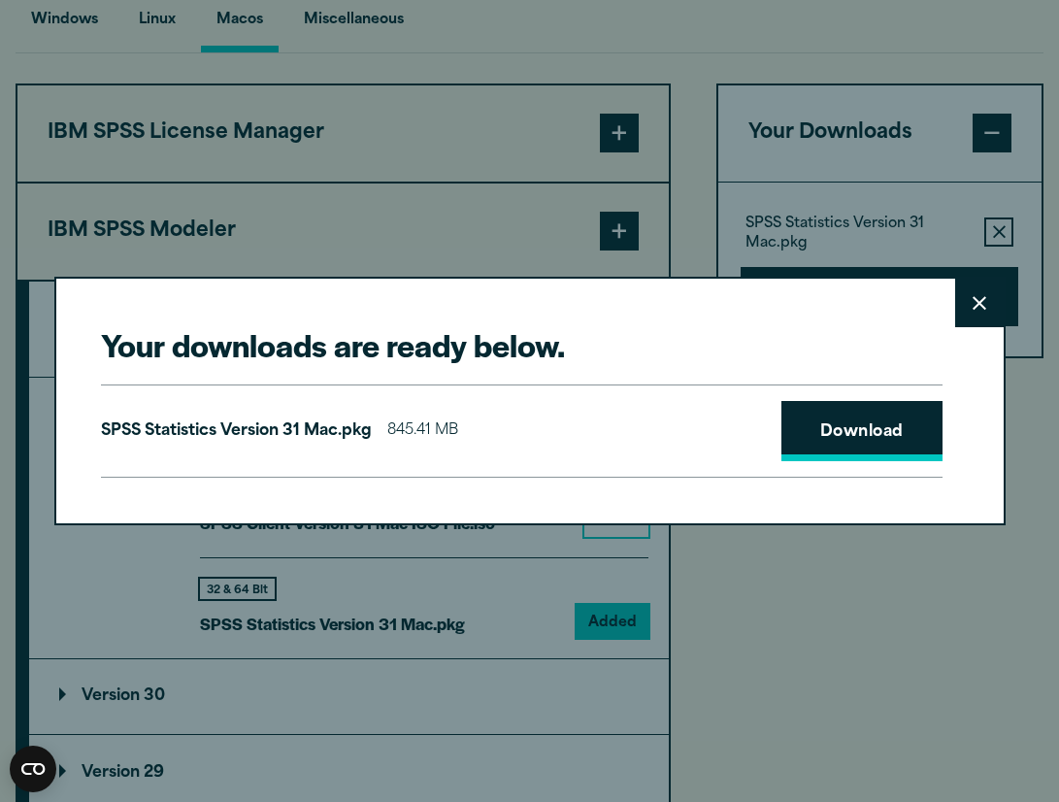
click at [810, 438] on link "Download" at bounding box center [861, 431] width 161 height 60
